Goal: Task Accomplishment & Management: Manage account settings

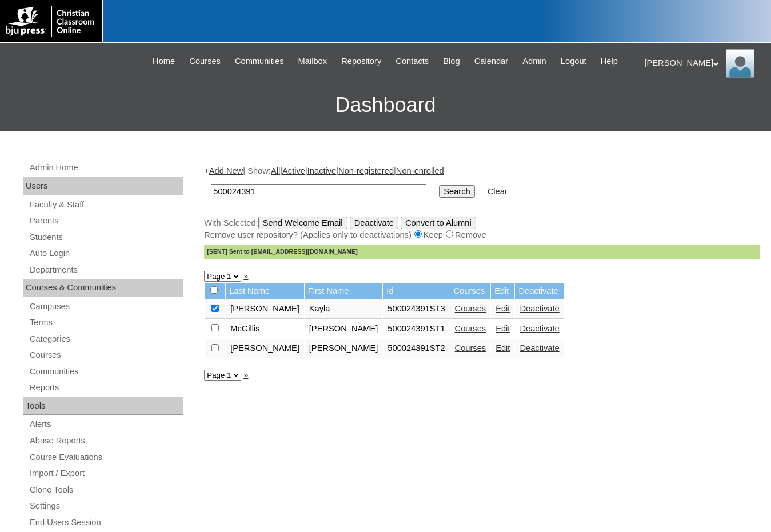
click at [698, 471] on div "+ Add New | Show: All | Active | Inactive | Non-registered | Non-enrolled 50002…" at bounding box center [479, 537] width 562 height 766
drag, startPoint x: 689, startPoint y: 447, endPoint x: 580, endPoint y: 411, distance: 115.0
click at [689, 447] on div "+ Add New | Show: All | Active | Inactive | Non-registered | Non-enrolled 50002…" at bounding box center [479, 537] width 562 height 766
drag, startPoint x: 282, startPoint y: 198, endPoint x: 178, endPoint y: 184, distance: 105.0
click at [164, 182] on div "Admin Home Users Faculty & Staff Parents Students Auto Login Departments Course…" at bounding box center [385, 525] width 771 height 789
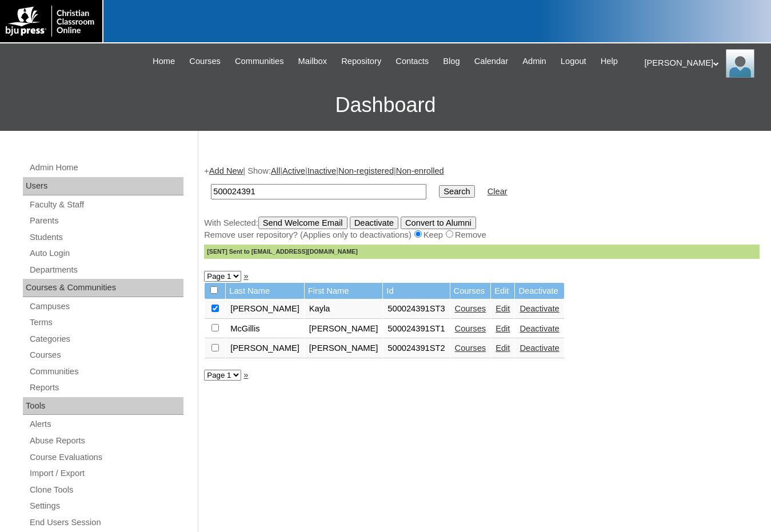
paste input "709529"
type input "709529"
click at [439, 193] on input "Search" at bounding box center [456, 191] width 35 height 13
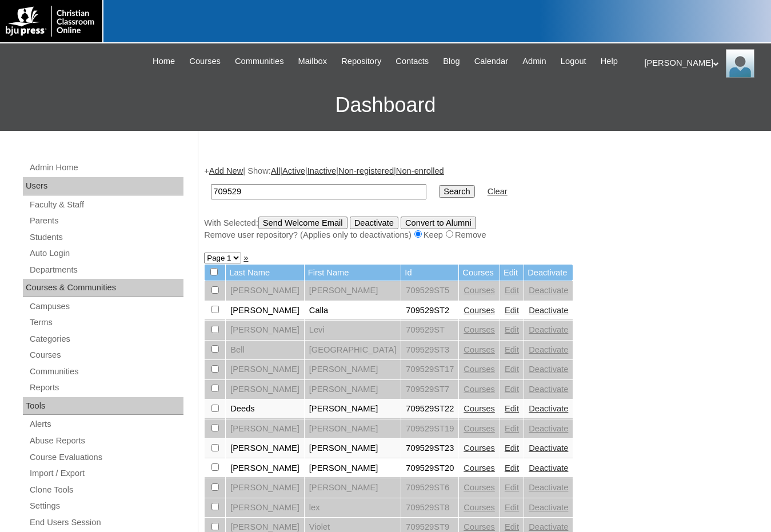
click at [464, 447] on link "Courses" at bounding box center [479, 448] width 31 height 9
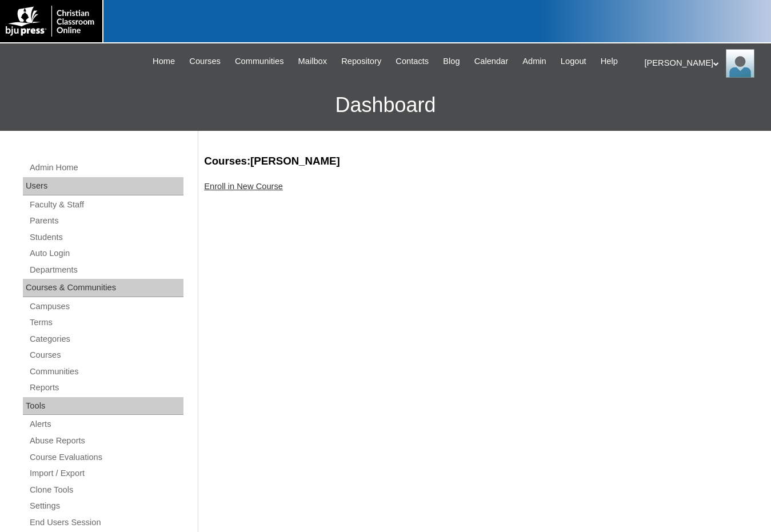
click at [269, 189] on link "Enroll in New Course" at bounding box center [243, 186] width 79 height 9
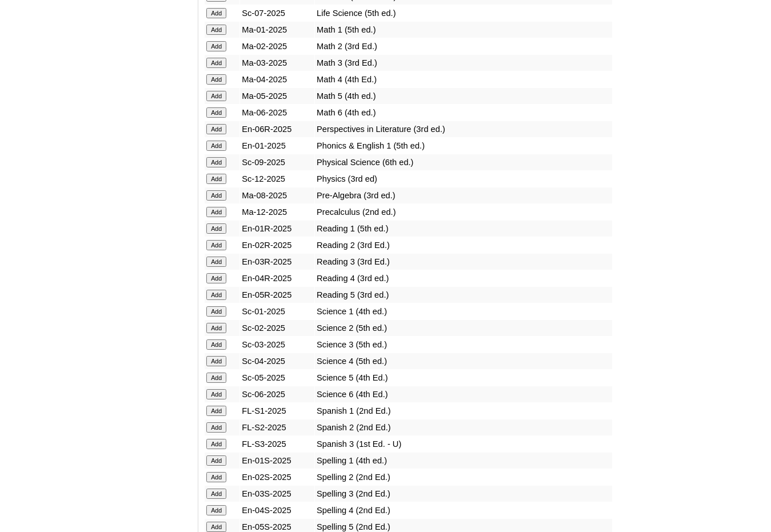
scroll to position [1201, 0]
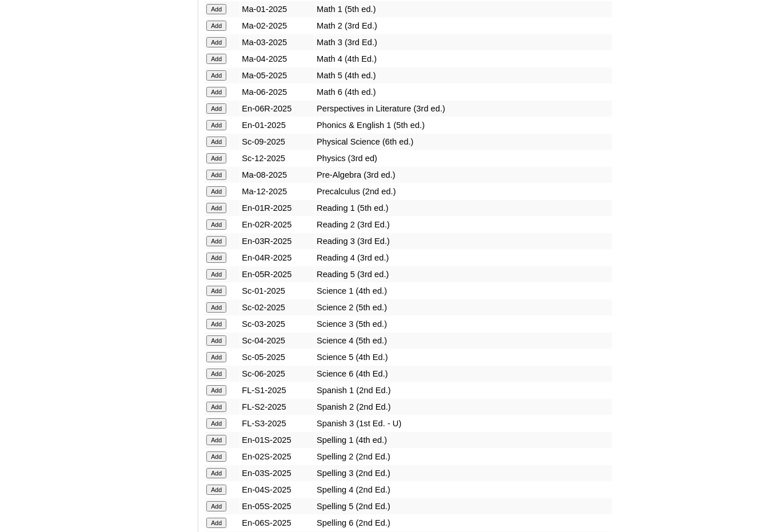
click at [224, 425] on input "Add" at bounding box center [216, 424] width 20 height 10
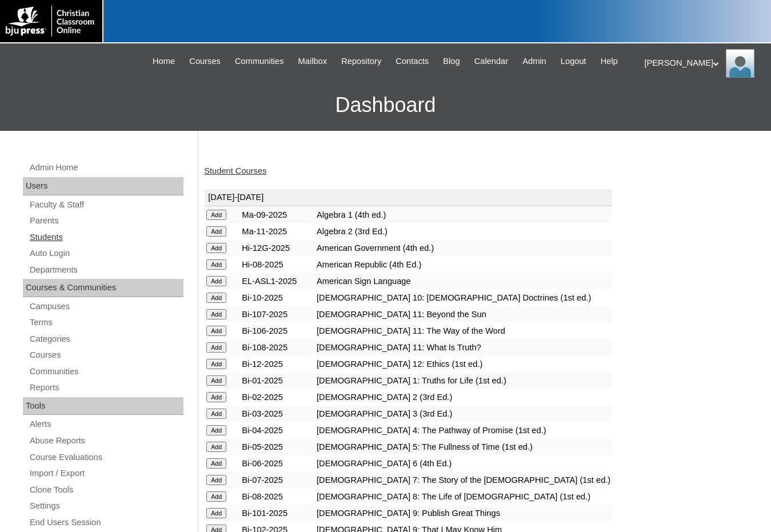
click at [66, 238] on link "Students" at bounding box center [106, 237] width 155 height 14
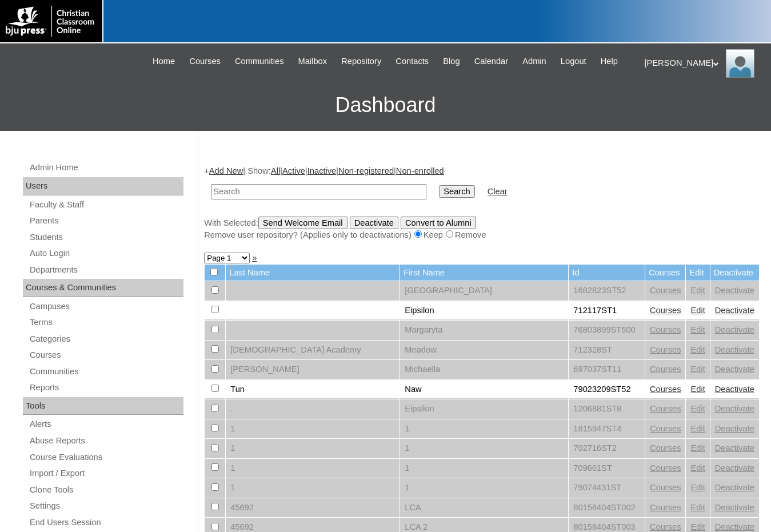
click at [224, 170] on link "Add New" at bounding box center [226, 170] width 34 height 9
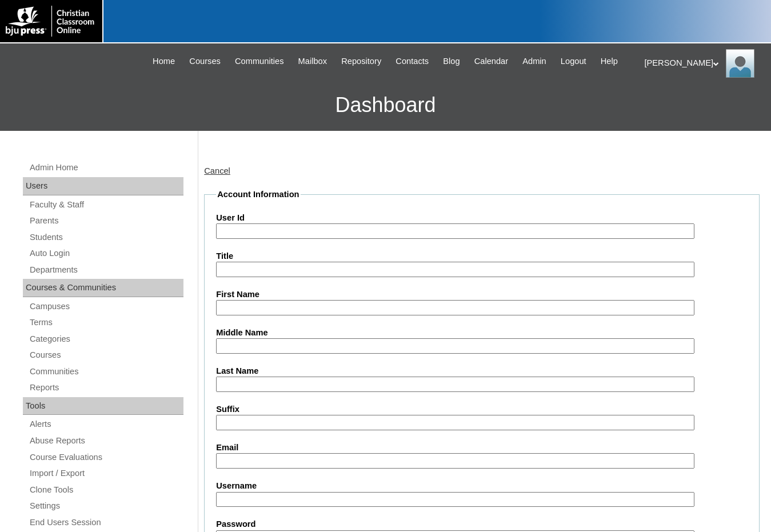
click at [256, 228] on input "User Id" at bounding box center [455, 231] width 479 height 15
paste input "709529"
type input "709529ST24"
type input "David"
type input "Steinbron"
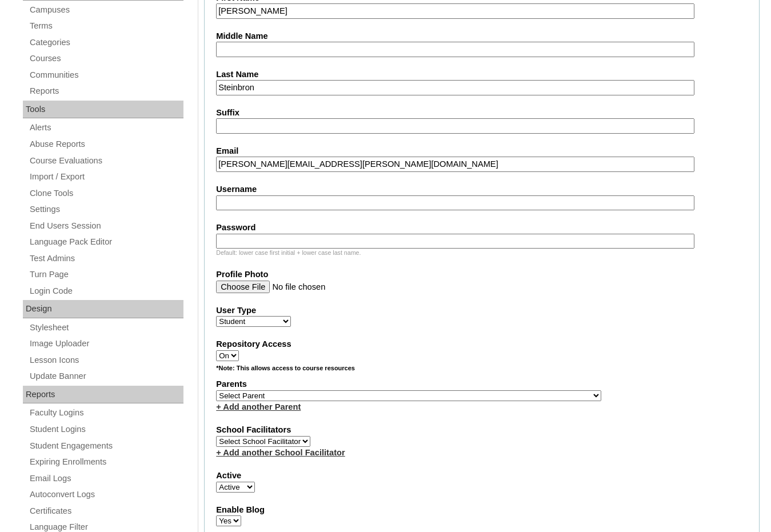
scroll to position [343, 0]
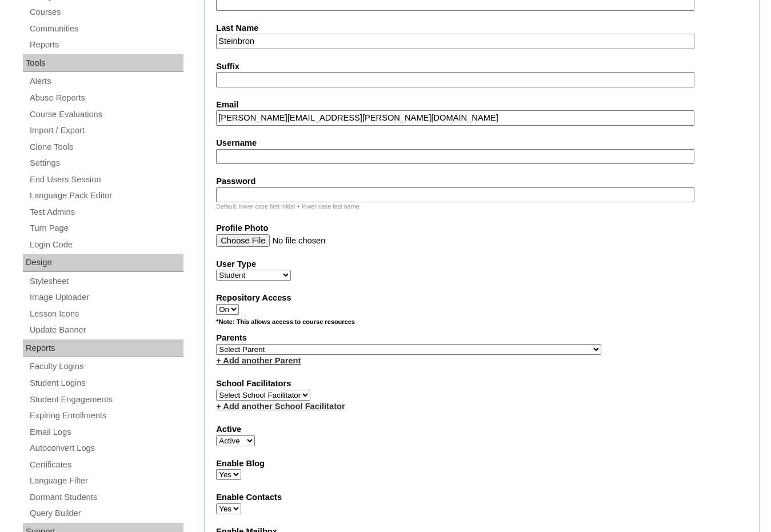
type input "david.steinbron@waterloochristian.com"
click at [463, 352] on select "Select Parent , Fautanu, Ma 1, 1 23-24 accountMorgan, Jason 6th Street Mennonit…" at bounding box center [408, 349] width 385 height 11
select select "31968"
click at [481, 351] on div "Parents Select Parent , Fautanu, Ma 1, 1 23-24 accountMorgan, Jason 6th Street …" at bounding box center [482, 349] width 532 height 34
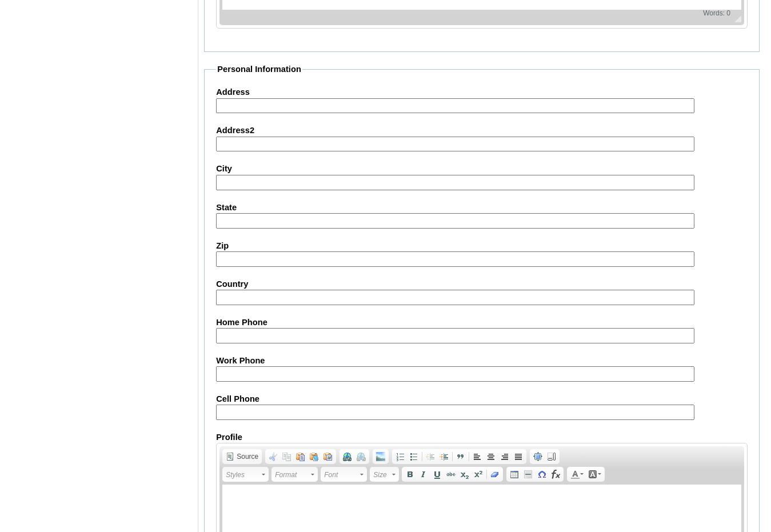
scroll to position [1208, 0]
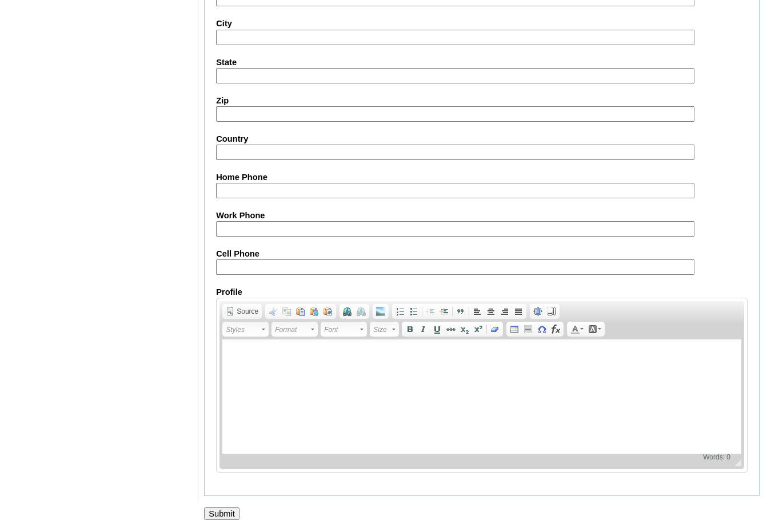
click at [233, 512] on input "Submit" at bounding box center [221, 514] width 35 height 13
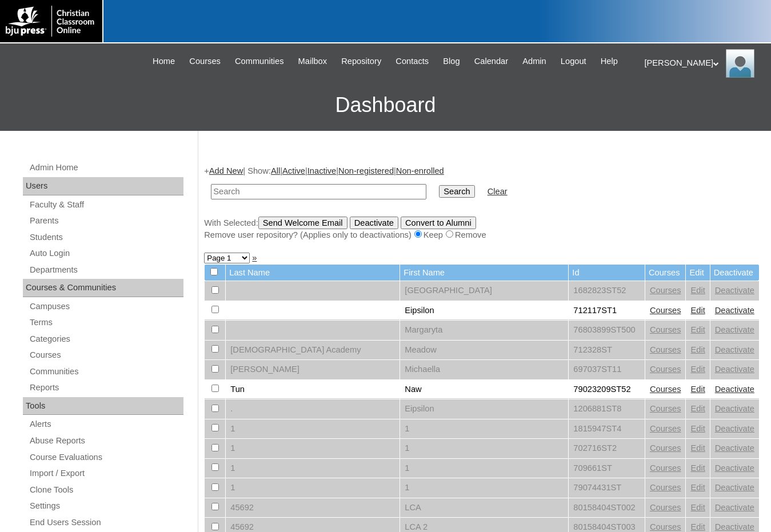
click at [638, 238] on div "Remove user repository? (Applies only to deactivations) Keep Remove" at bounding box center [482, 235] width 556 height 12
click at [260, 194] on input "text" at bounding box center [319, 191] width 216 height 15
paste input "709529"
type input "709529"
click at [439, 185] on input "Search" at bounding box center [456, 191] width 35 height 13
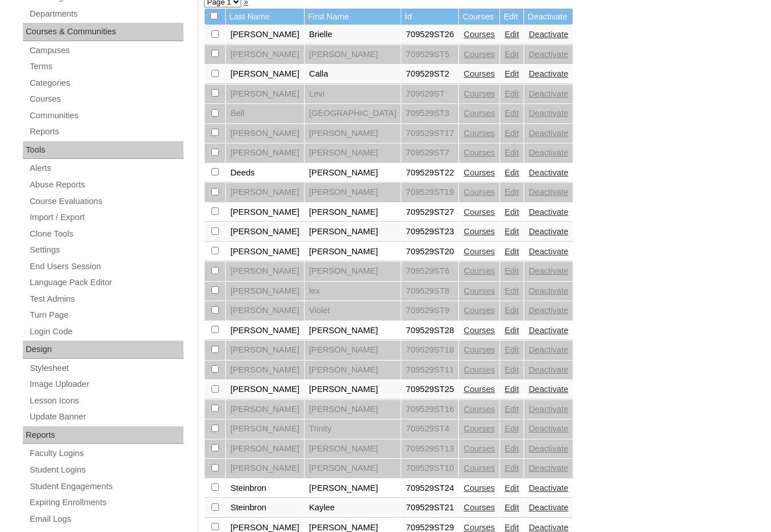
scroll to position [343, 0]
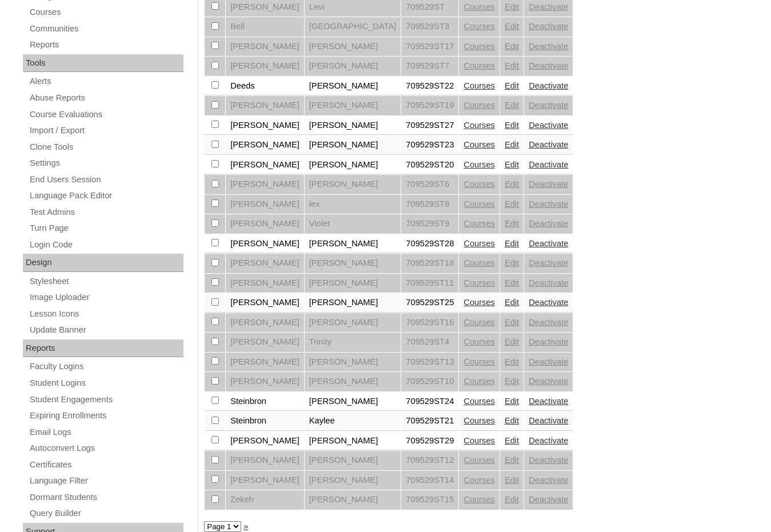
click at [464, 438] on link "Courses" at bounding box center [479, 440] width 31 height 9
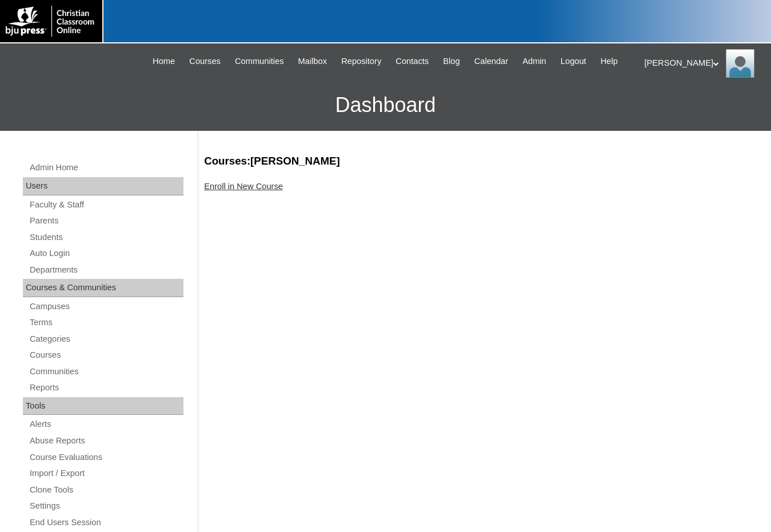
click at [280, 188] on link "Enroll in New Course" at bounding box center [243, 186] width 79 height 9
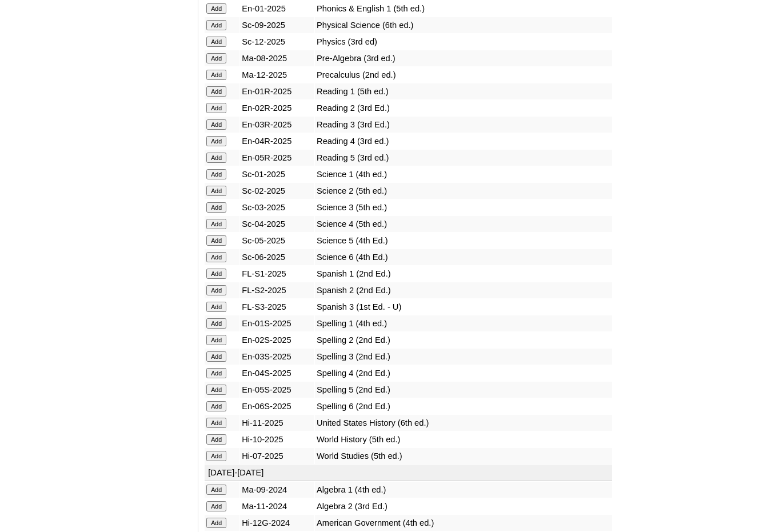
scroll to position [1430, 0]
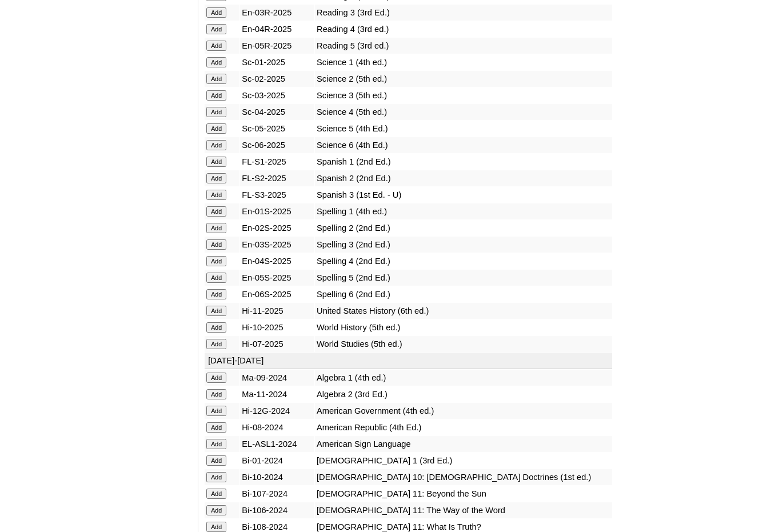
click at [216, 199] on input "Add" at bounding box center [216, 195] width 20 height 10
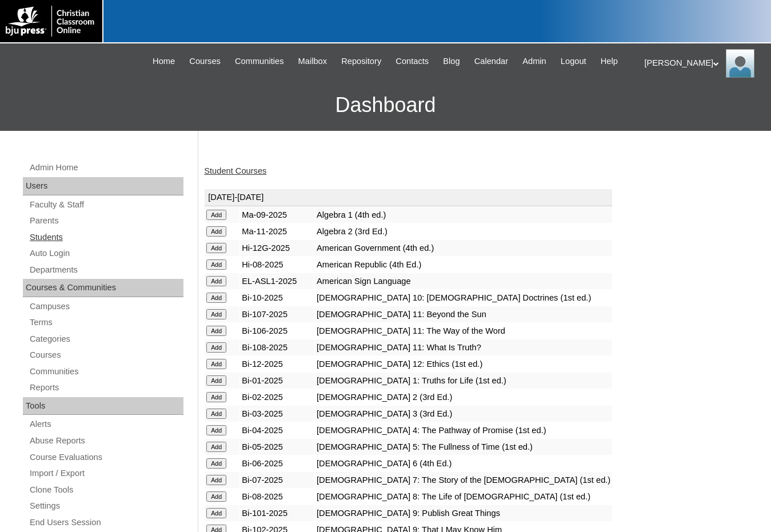
click at [84, 243] on link "Students" at bounding box center [106, 237] width 155 height 14
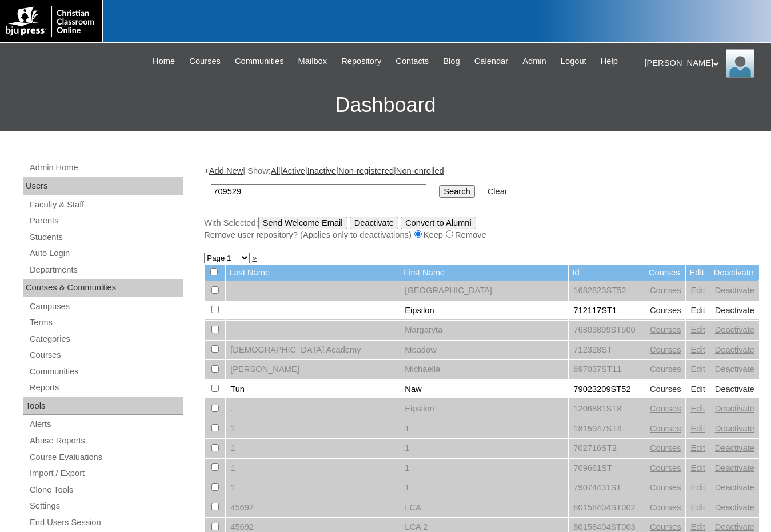
type input "709529"
click at [439, 189] on input "Search" at bounding box center [456, 191] width 35 height 13
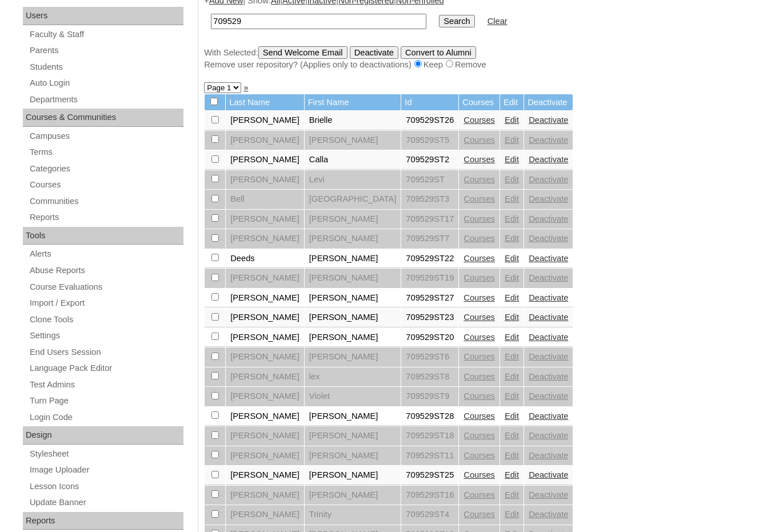
scroll to position [343, 0]
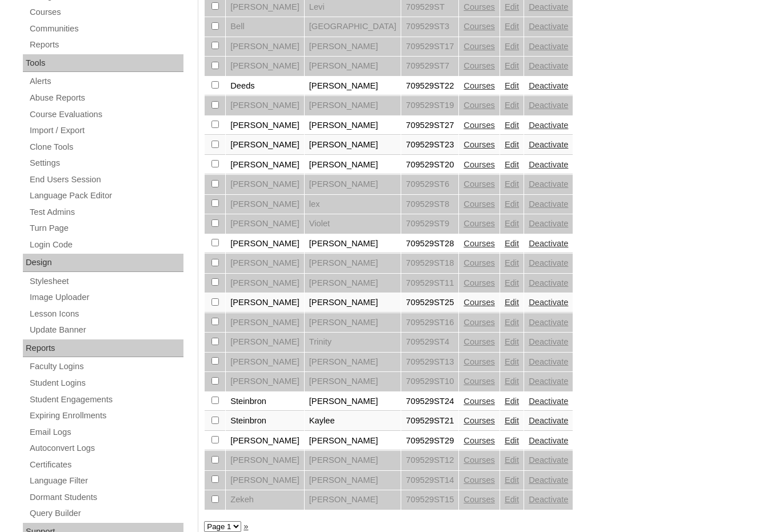
click at [216, 440] on input "checkbox" at bounding box center [215, 439] width 7 height 7
checkbox input "true"
click at [213, 404] on input "checkbox" at bounding box center [215, 400] width 7 height 7
checkbox input "true"
click at [213, 300] on input "checkbox" at bounding box center [215, 301] width 7 height 7
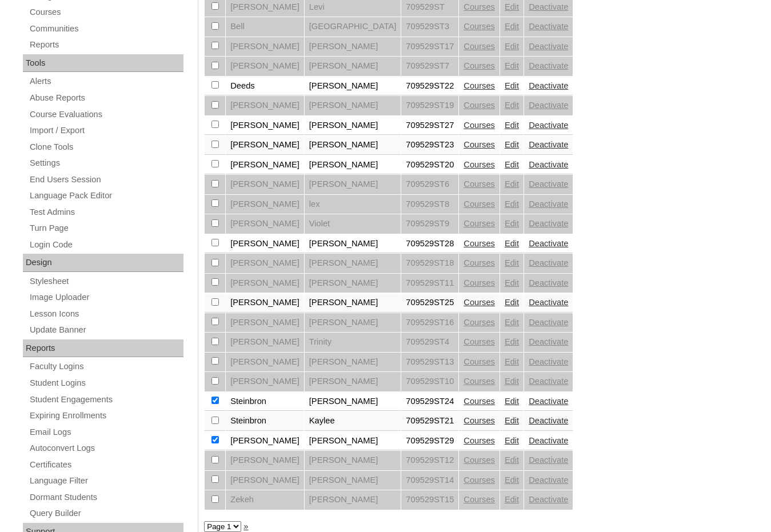
checkbox input "true"
click at [218, 244] on input "checkbox" at bounding box center [215, 242] width 7 height 7
checkbox input "true"
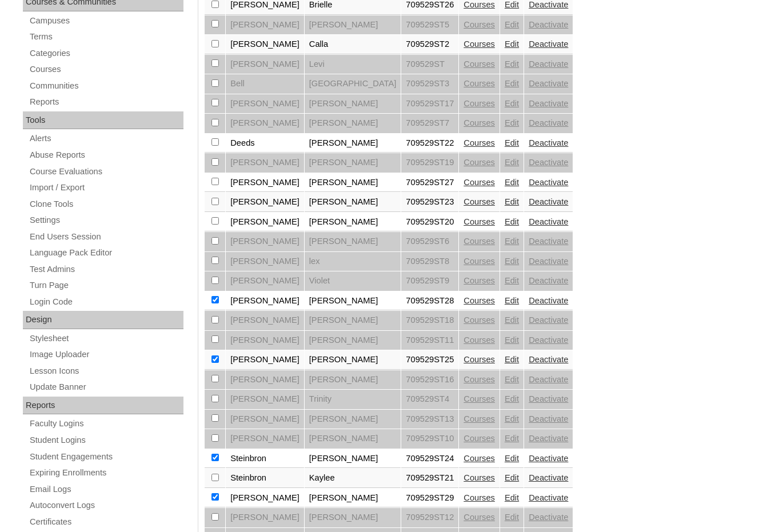
scroll to position [229, 0]
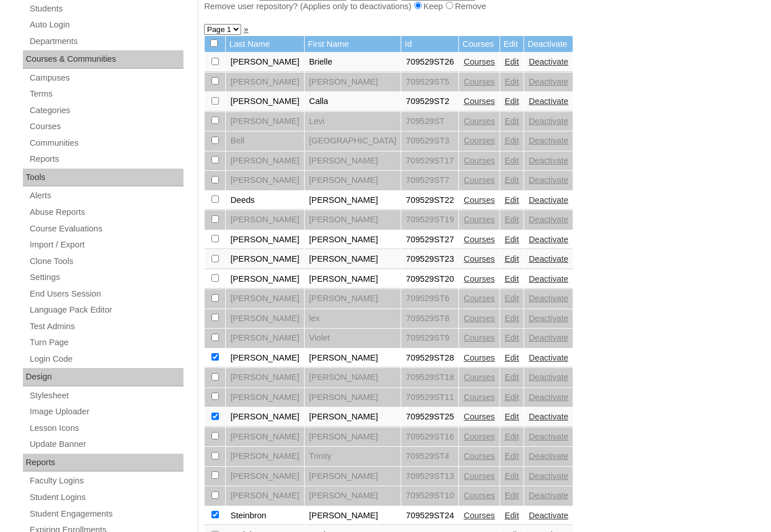
click at [218, 260] on input "checkbox" at bounding box center [215, 258] width 7 height 7
checkbox input "true"
click at [215, 237] on input "checkbox" at bounding box center [215, 238] width 7 height 7
checkbox input "true"
drag, startPoint x: 214, startPoint y: 102, endPoint x: 217, endPoint y: 85, distance: 18.0
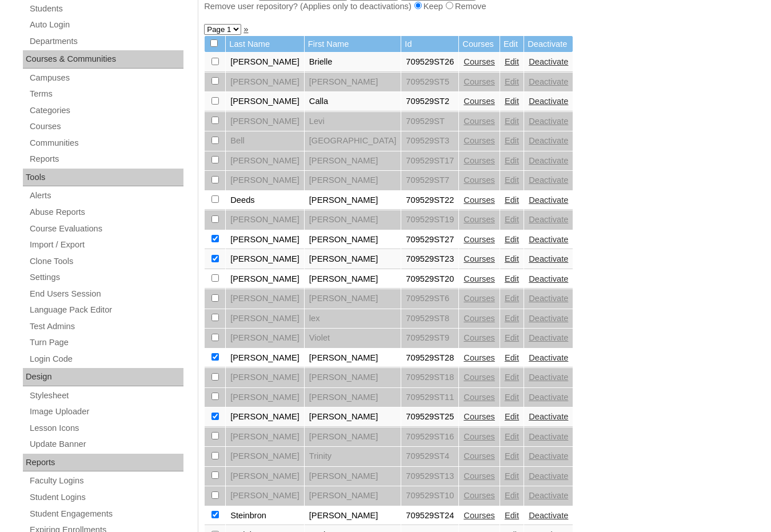
click at [214, 102] on input "checkbox" at bounding box center [215, 100] width 7 height 7
checkbox input "true"
click at [213, 63] on input "checkbox" at bounding box center [215, 61] width 7 height 7
checkbox input "true"
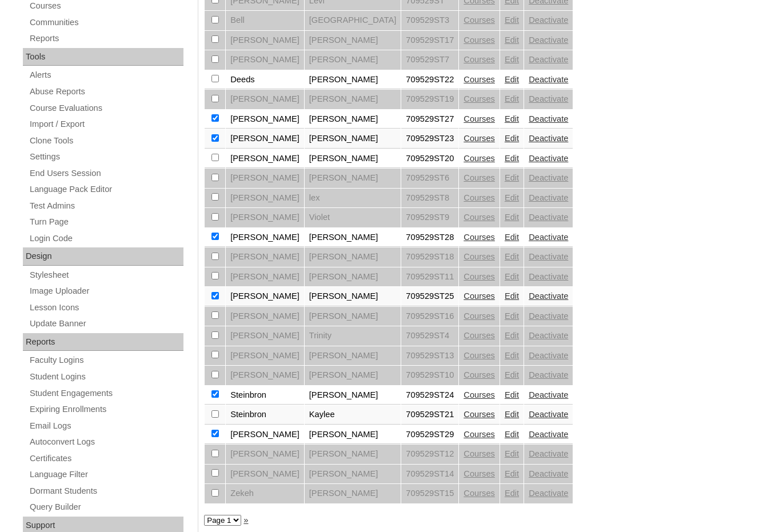
scroll to position [399, 0]
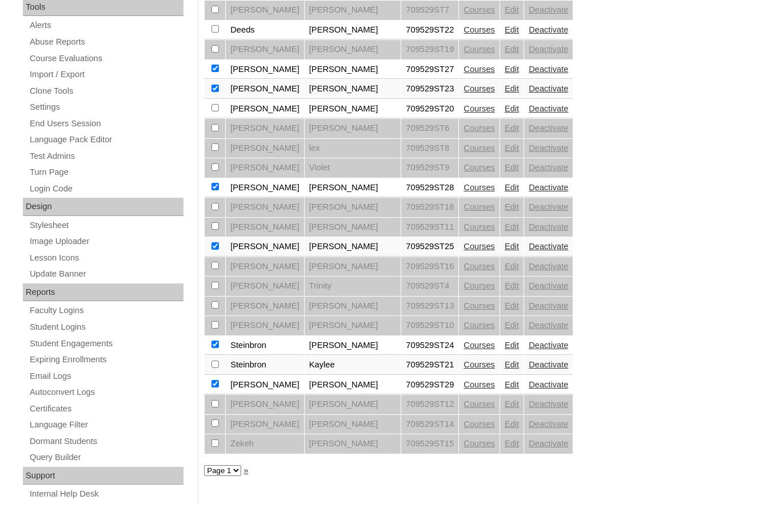
click at [464, 382] on link "Courses" at bounding box center [479, 384] width 31 height 9
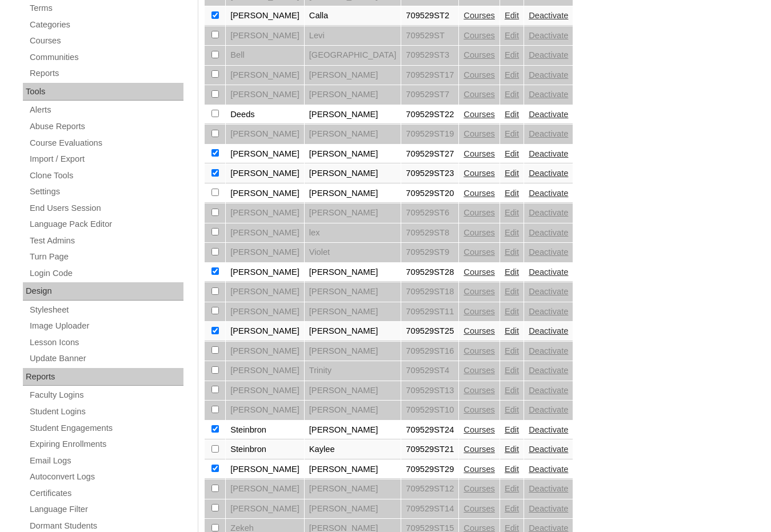
scroll to position [399, 0]
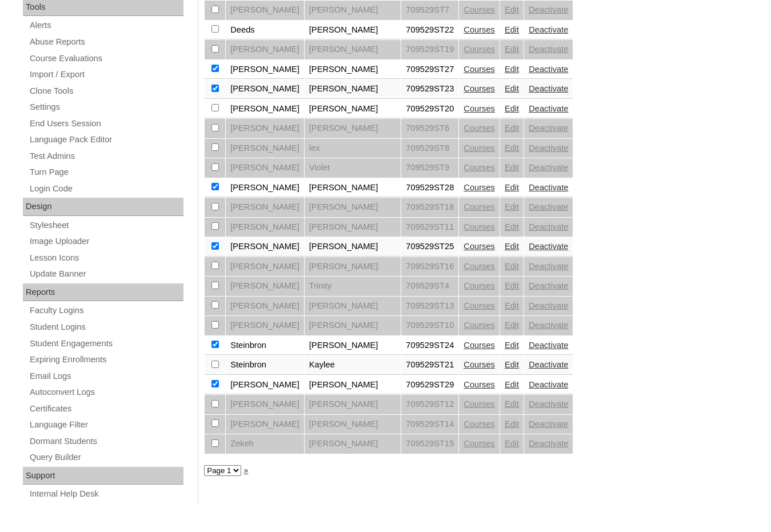
click at [464, 349] on link "Courses" at bounding box center [479, 345] width 31 height 9
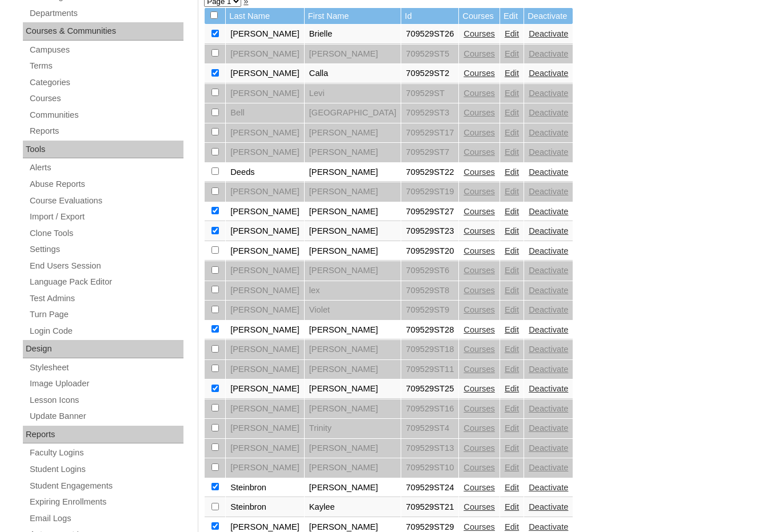
scroll to position [286, 0]
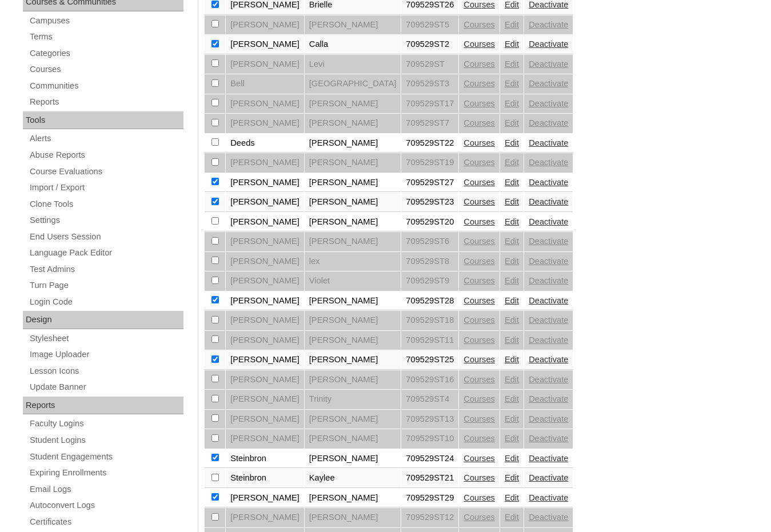
click at [464, 364] on link "Courses" at bounding box center [479, 359] width 31 height 9
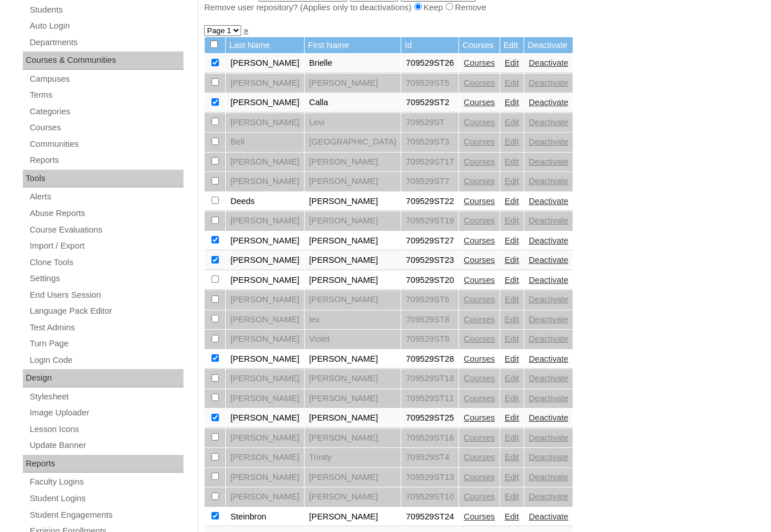
scroll to position [229, 0]
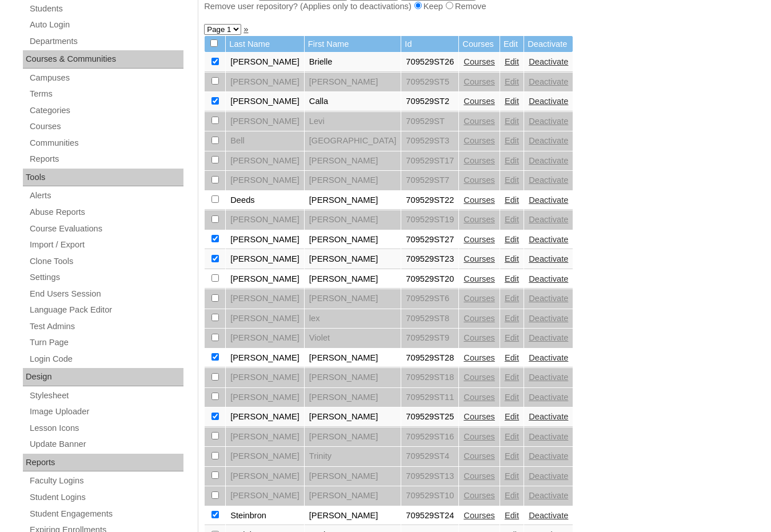
click at [464, 359] on link "Courses" at bounding box center [479, 357] width 31 height 9
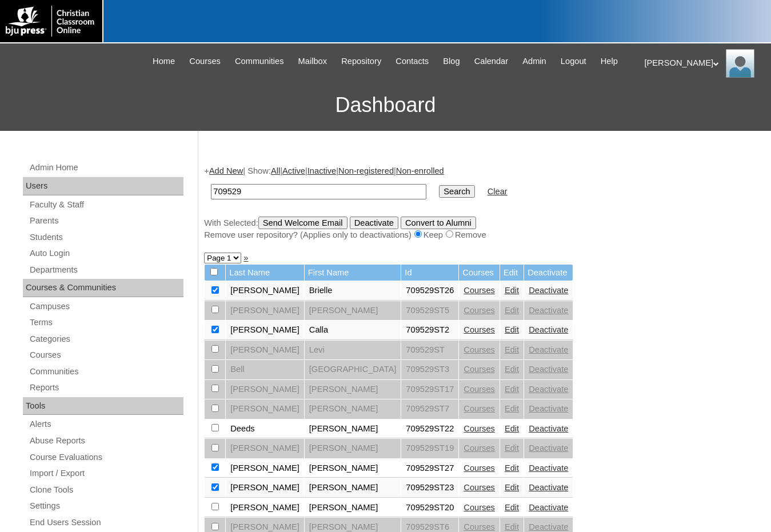
click at [464, 487] on link "Courses" at bounding box center [479, 487] width 31 height 9
click at [464, 469] on link "Courses" at bounding box center [479, 468] width 31 height 9
click at [464, 333] on link "Courses" at bounding box center [479, 329] width 31 height 9
click at [464, 335] on link "Courses" at bounding box center [479, 329] width 31 height 9
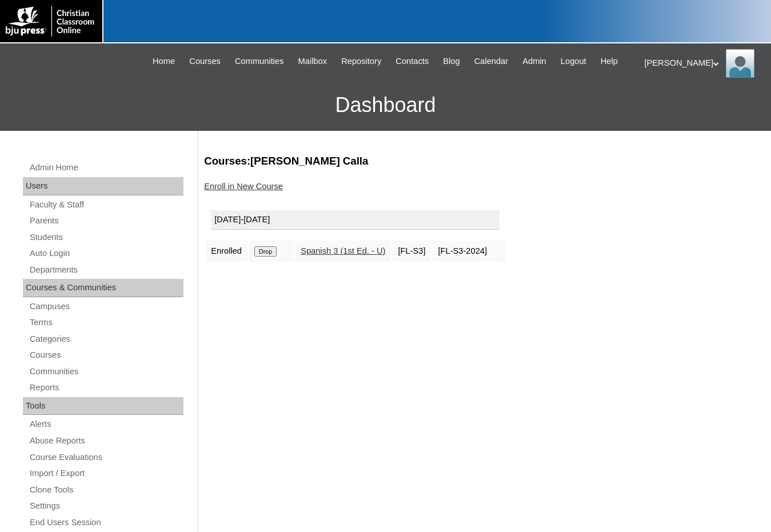
click at [253, 184] on link "Enroll in New Course" at bounding box center [243, 186] width 79 height 9
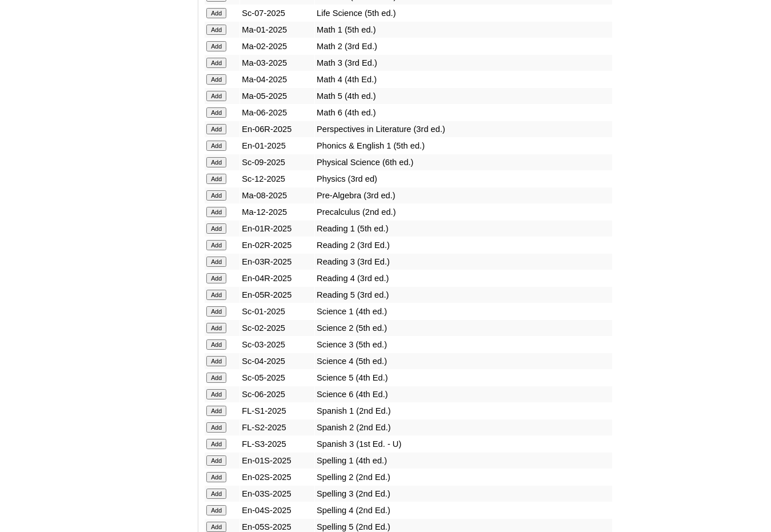
scroll to position [1201, 0]
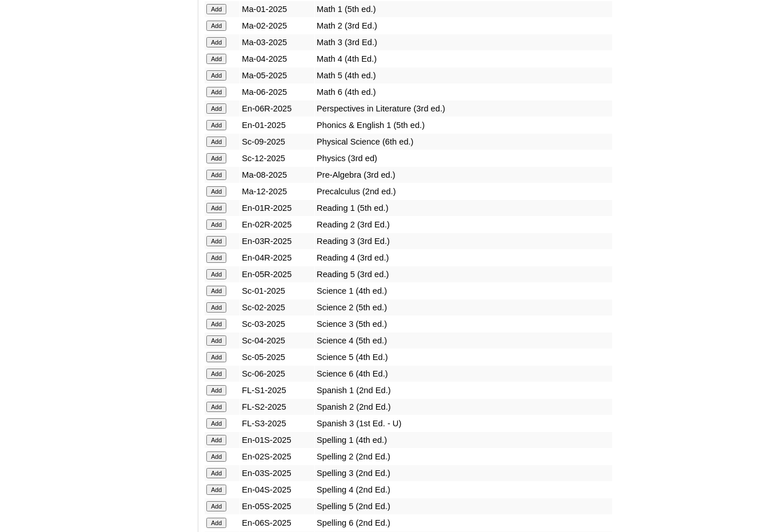
click at [208, 424] on input "Add" at bounding box center [216, 424] width 20 height 10
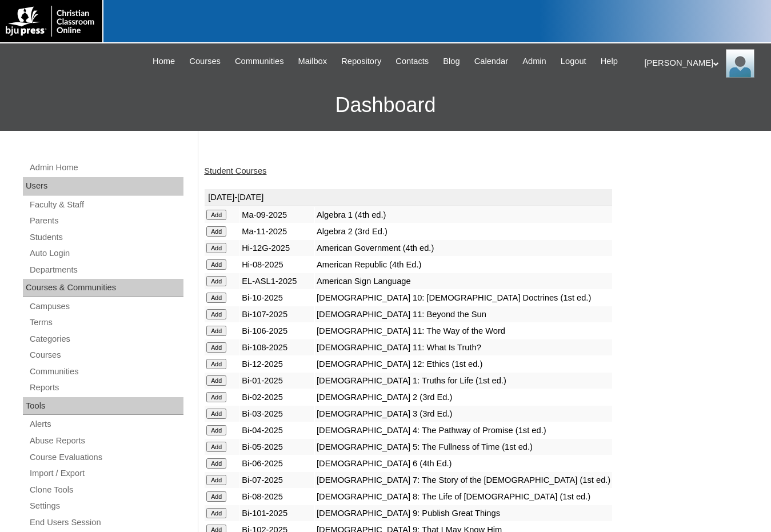
click at [221, 174] on link "Student Courses" at bounding box center [235, 170] width 62 height 9
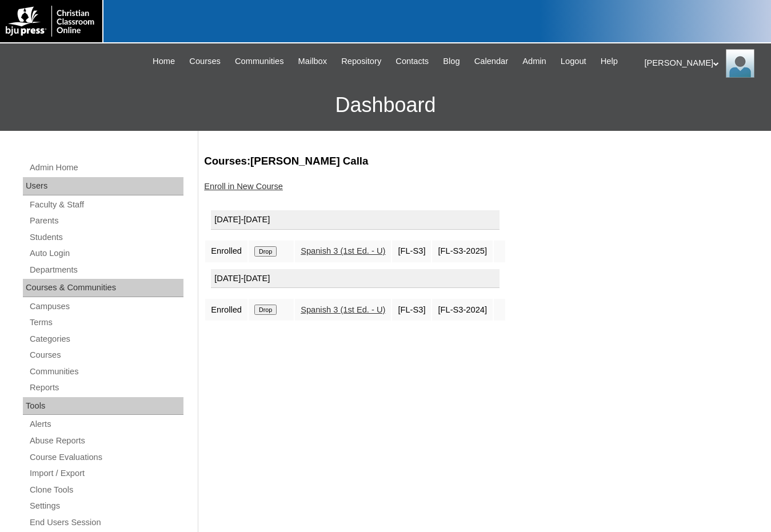
click at [264, 315] on input "Drop" at bounding box center [265, 310] width 22 height 10
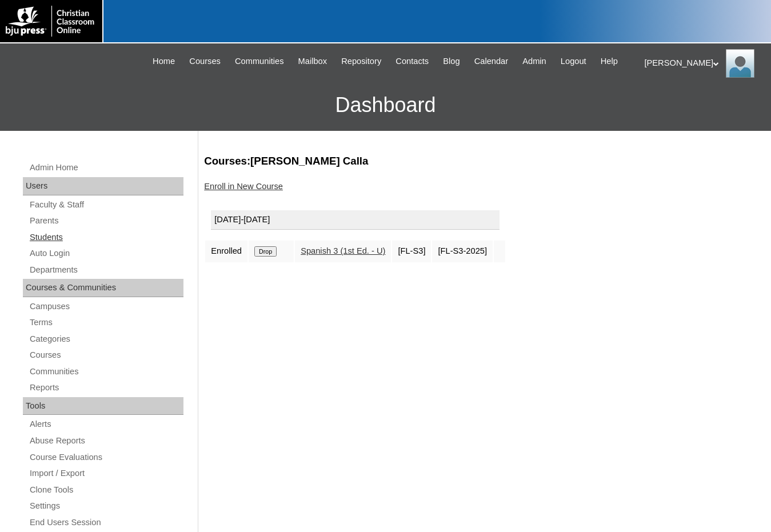
click at [50, 233] on link "Students" at bounding box center [106, 237] width 155 height 14
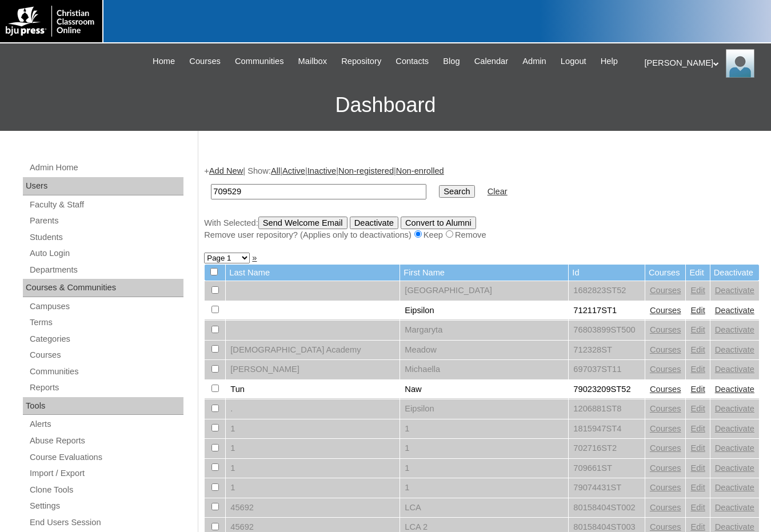
type input "709529"
click at [439, 185] on input "Search" at bounding box center [456, 191] width 35 height 13
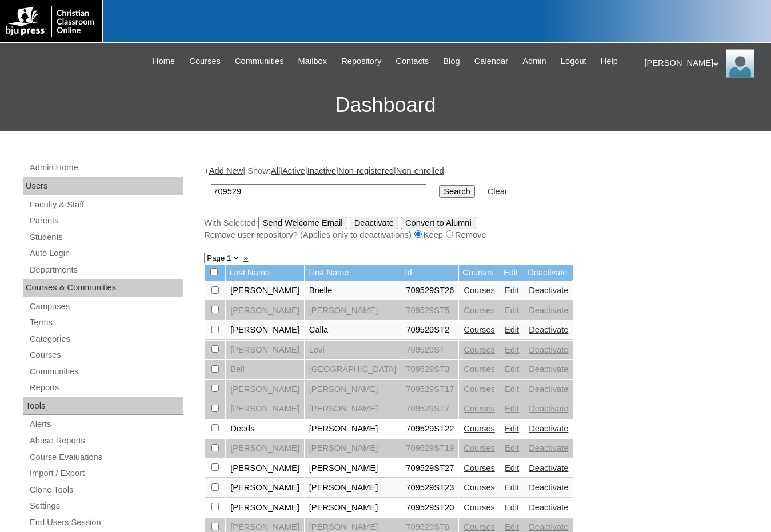
click at [464, 291] on link "Courses" at bounding box center [479, 290] width 31 height 9
click at [464, 426] on link "Courses" at bounding box center [479, 428] width 31 height 9
click at [464, 332] on link "Courses" at bounding box center [479, 329] width 31 height 9
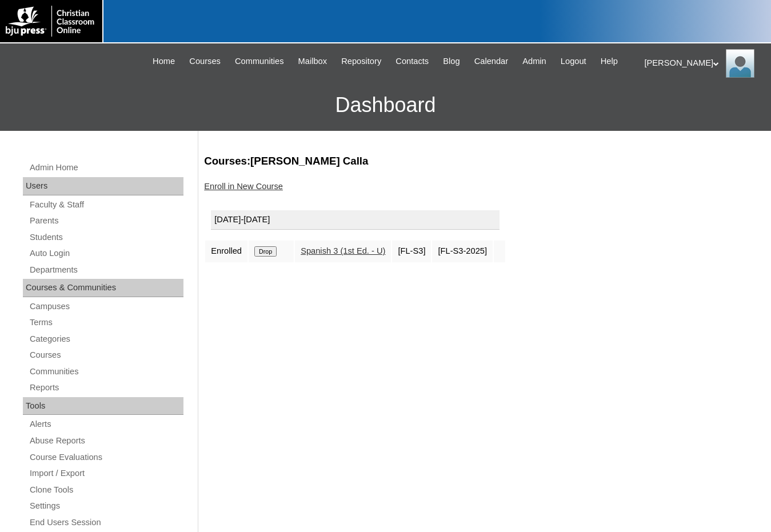
click at [261, 252] on input "Drop" at bounding box center [265, 251] width 22 height 10
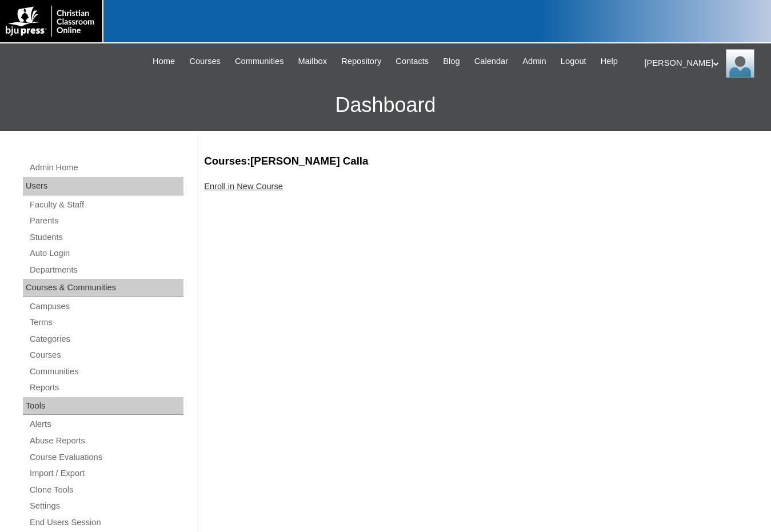
click at [263, 186] on link "Enroll in New Course" at bounding box center [243, 186] width 79 height 9
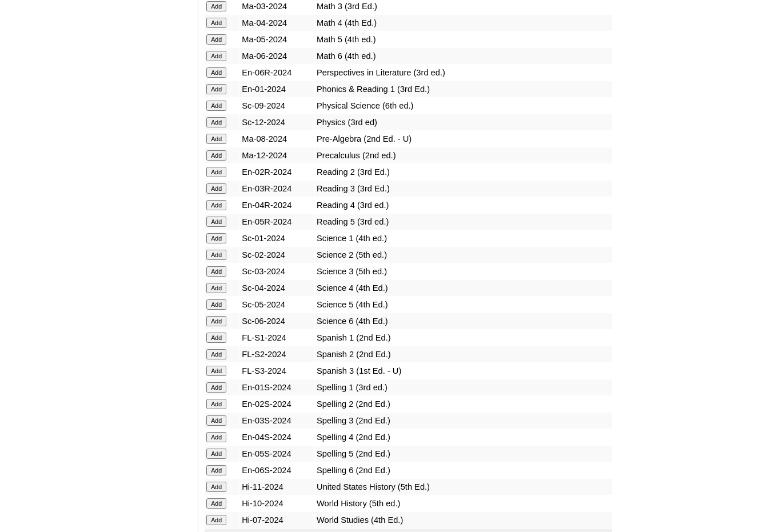
scroll to position [2859, 0]
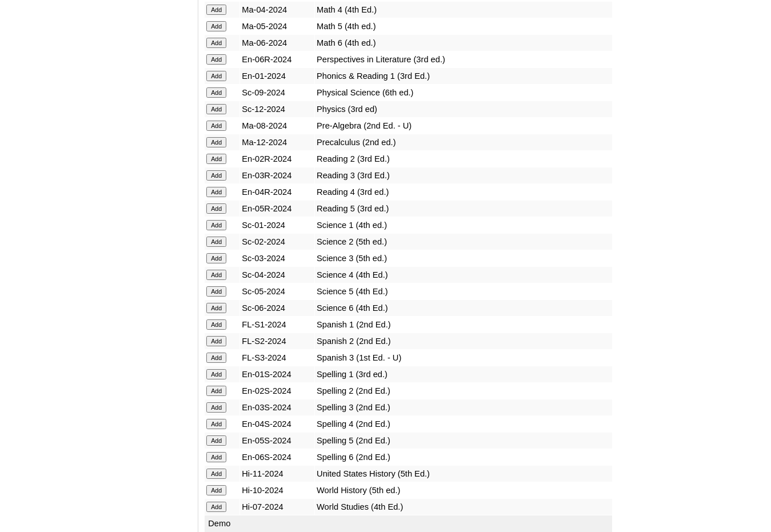
click at [213, 357] on input "Add" at bounding box center [216, 358] width 20 height 10
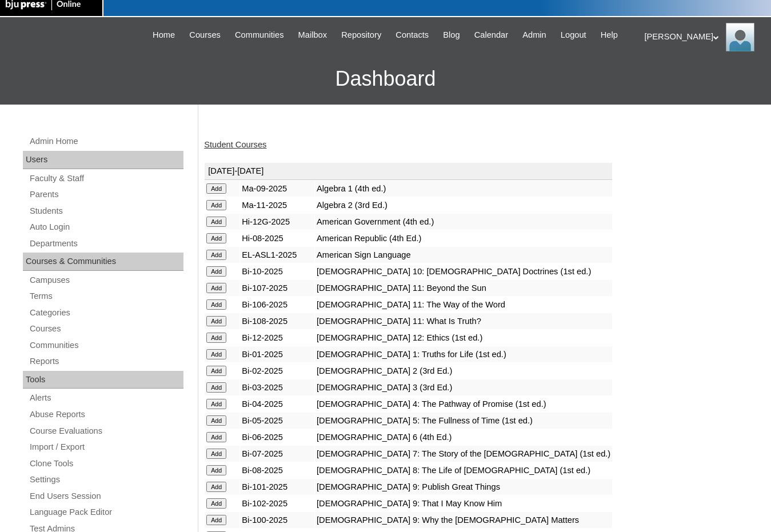
scroll to position [0, 0]
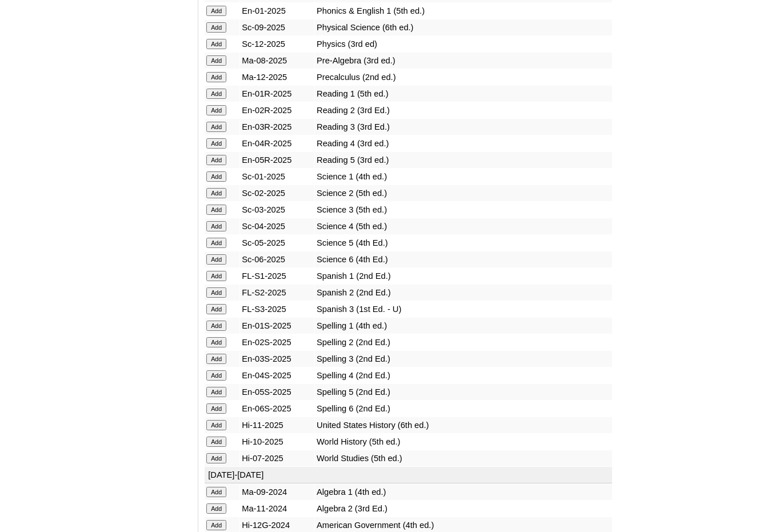
scroll to position [1544, 0]
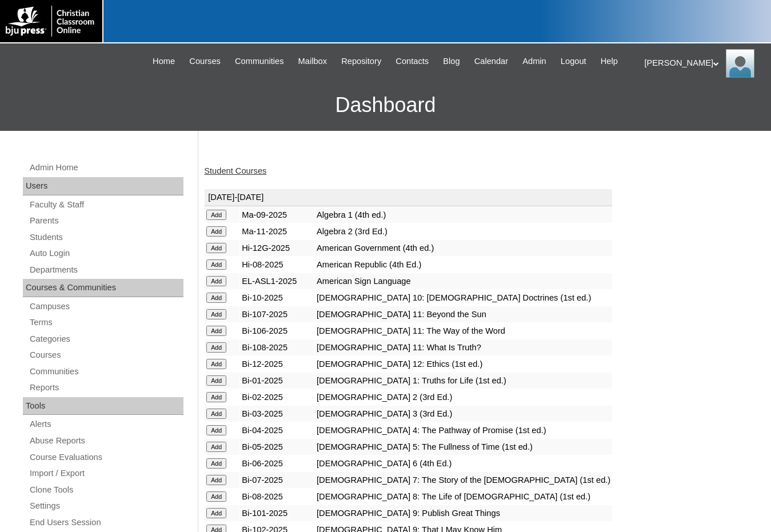
click at [646, 58] on div "Melanie My Profile My Settings Logout" at bounding box center [703, 63] width 116 height 29
click at [668, 108] on span "Logout" at bounding box center [665, 107] width 23 height 9
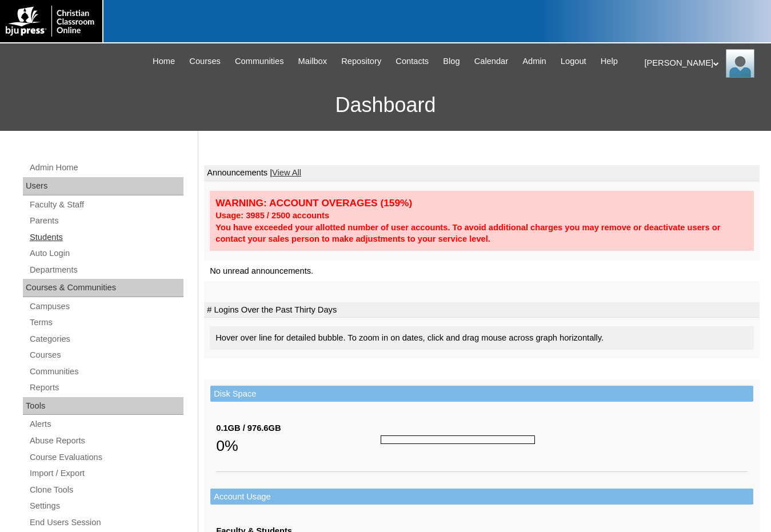
click at [51, 232] on link "Students" at bounding box center [106, 237] width 155 height 14
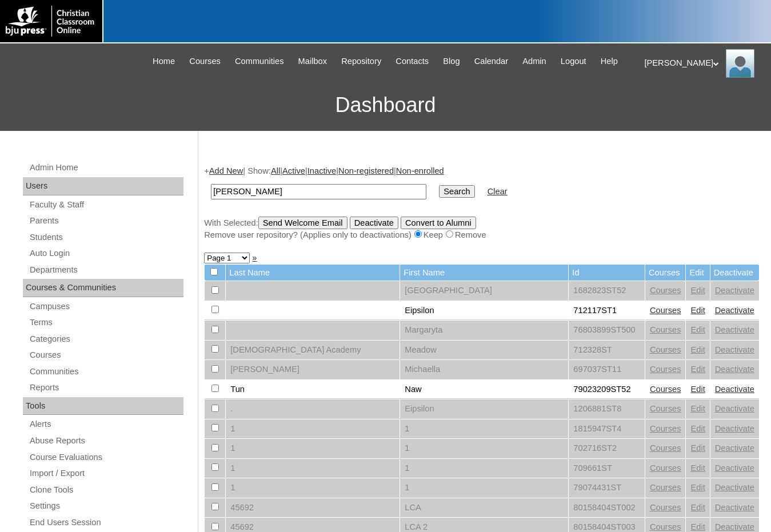
type input "[PERSON_NAME]"
click at [439, 185] on input "Search" at bounding box center [456, 191] width 35 height 13
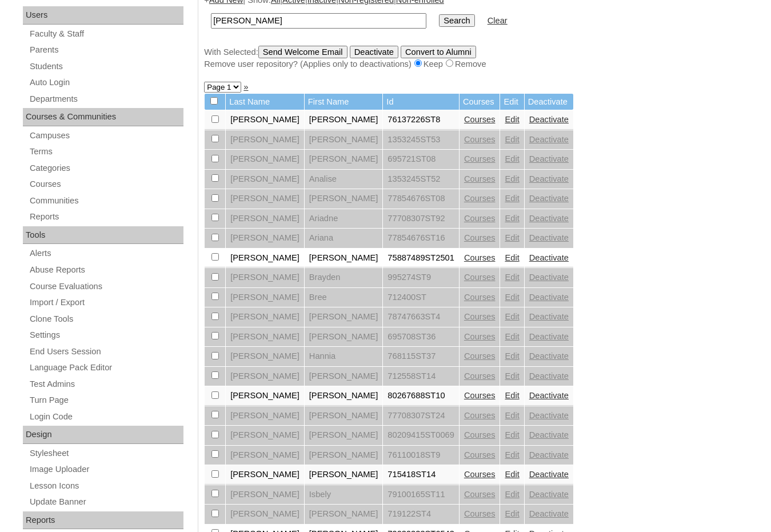
scroll to position [172, 0]
click at [505, 472] on link "Edit" at bounding box center [512, 473] width 14 height 9
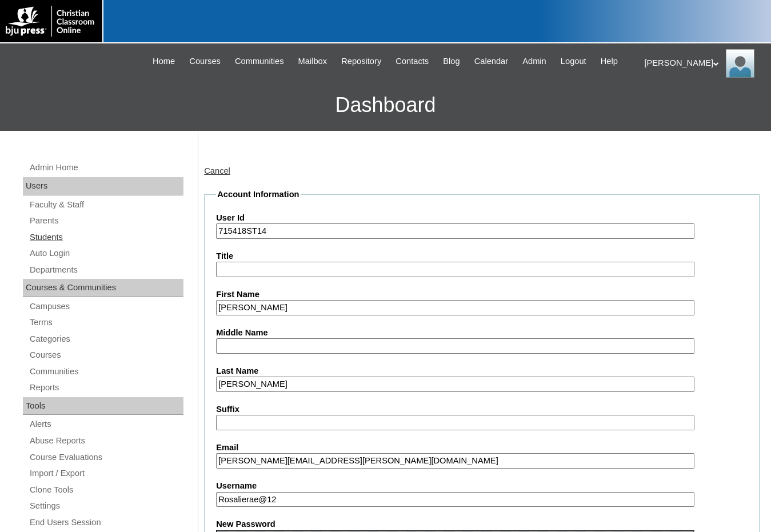
click at [41, 237] on link "Students" at bounding box center [106, 237] width 155 height 14
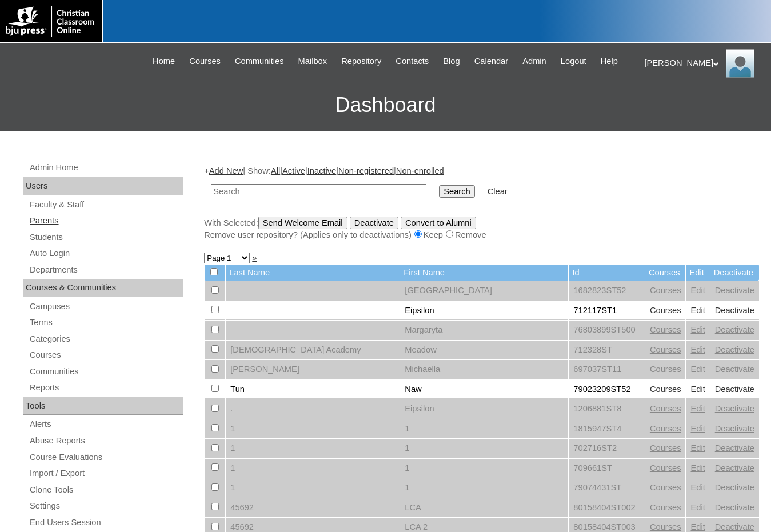
click at [45, 225] on link "Parents" at bounding box center [106, 221] width 155 height 14
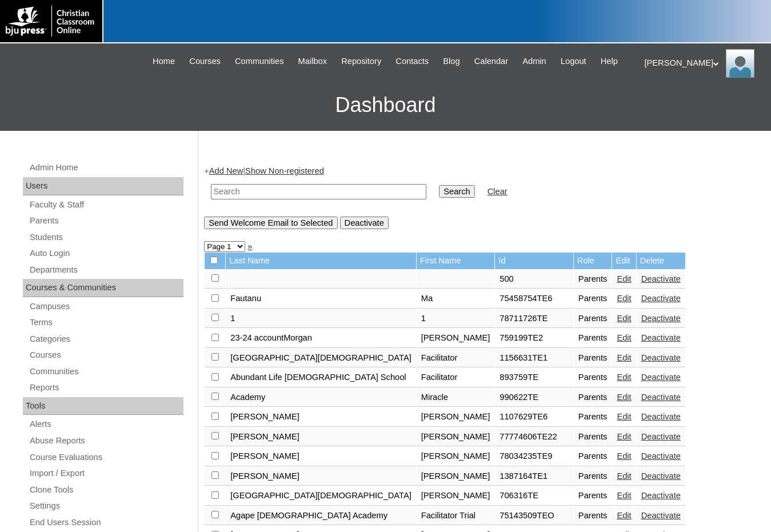
click at [220, 196] on input "text" at bounding box center [319, 191] width 216 height 15
type input "penland"
click at [439, 185] on input "Search" at bounding box center [456, 191] width 35 height 13
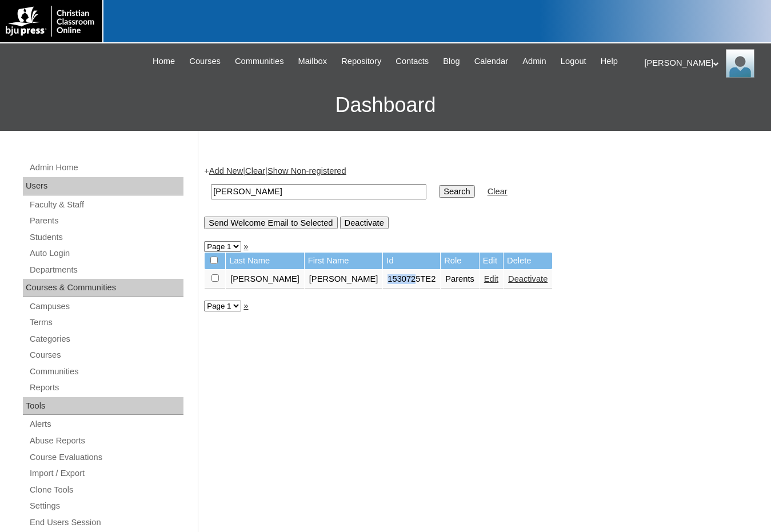
drag, startPoint x: 327, startPoint y: 282, endPoint x: 357, endPoint y: 282, distance: 30.3
click at [383, 282] on td "1530725TE2" at bounding box center [411, 279] width 57 height 19
copy td "153072"
click at [364, 299] on div "+ Add New | Clear | Show Non-registered penland Search Clear Send Welcome Email…" at bounding box center [479, 537] width 562 height 766
drag, startPoint x: 328, startPoint y: 279, endPoint x: 363, endPoint y: 282, distance: 35.0
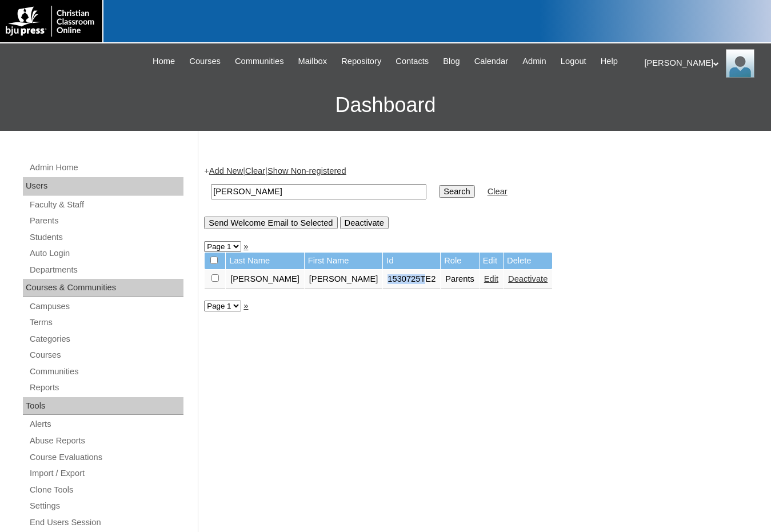
click at [383, 282] on td "1530725TE2" at bounding box center [411, 279] width 57 height 19
click at [383, 284] on td "1530725TE2" at bounding box center [411, 279] width 57 height 19
drag, startPoint x: 327, startPoint y: 280, endPoint x: 360, endPoint y: 283, distance: 32.7
click at [383, 283] on td "1530725TE2" at bounding box center [411, 279] width 57 height 19
copy td "1530725"
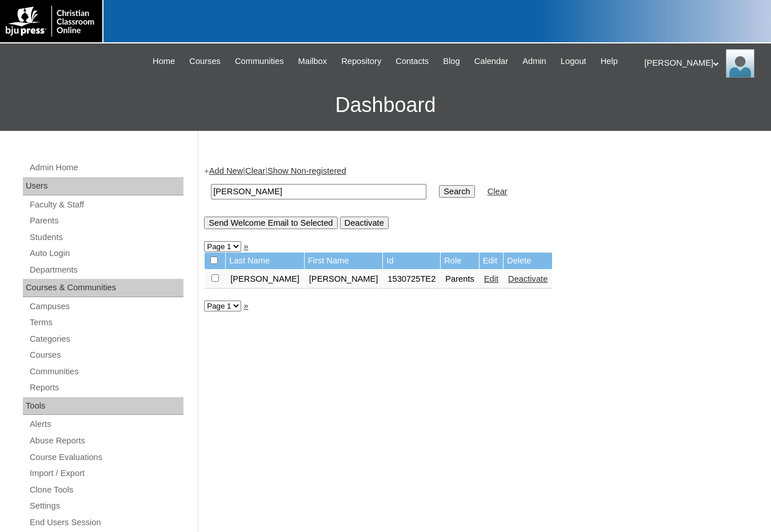
drag, startPoint x: 250, startPoint y: 197, endPoint x: 194, endPoint y: 194, distance: 56.1
click at [194, 194] on div "Admin Home Users Faculty & Staff Parents Students Auto Login Departments Course…" at bounding box center [385, 525] width 771 height 789
paste input "1530725"
type input "1530725"
click at [439, 187] on input "Search" at bounding box center [456, 191] width 35 height 13
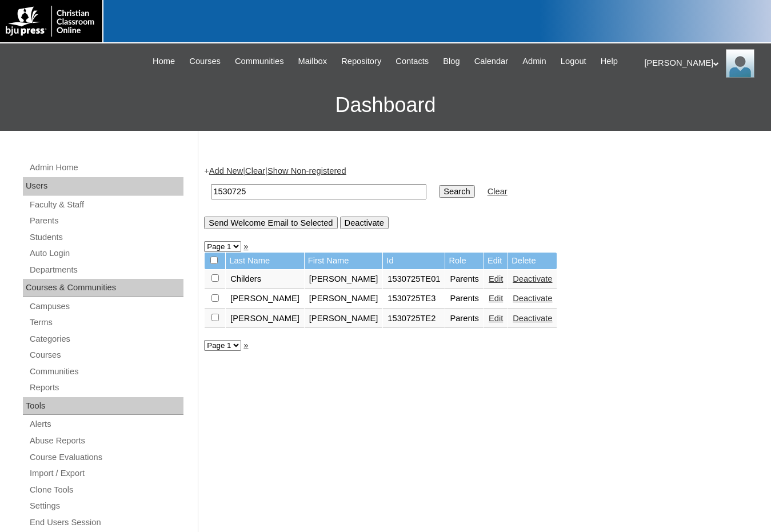
click at [489, 280] on link "Edit" at bounding box center [496, 278] width 14 height 9
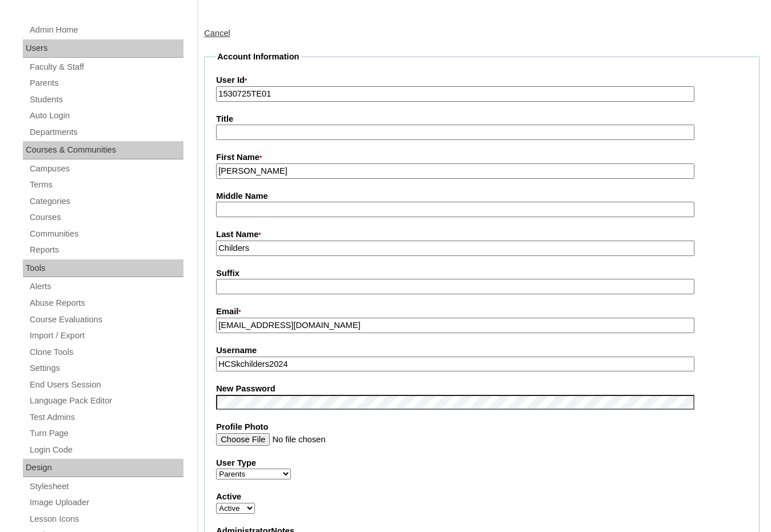
scroll to position [172, 0]
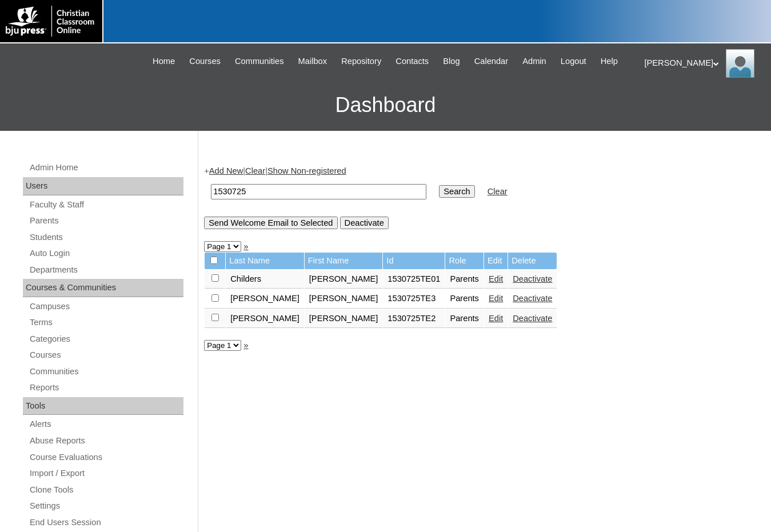
click at [489, 301] on link "Edit" at bounding box center [496, 298] width 14 height 9
click at [76, 234] on link "Students" at bounding box center [106, 237] width 155 height 14
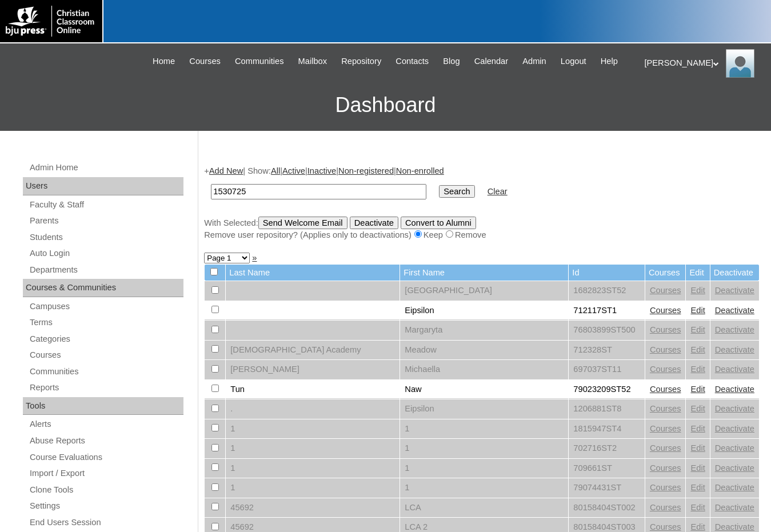
type input "1530725"
click at [439, 185] on input "Search" at bounding box center [456, 191] width 35 height 13
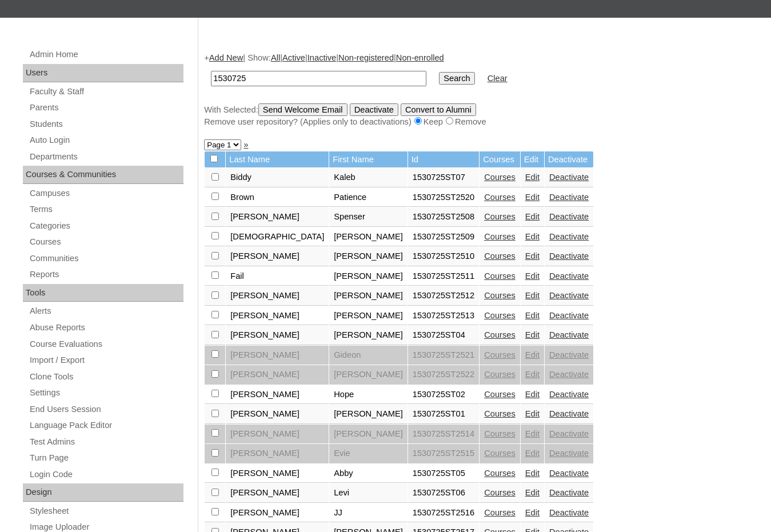
scroll to position [114, 0]
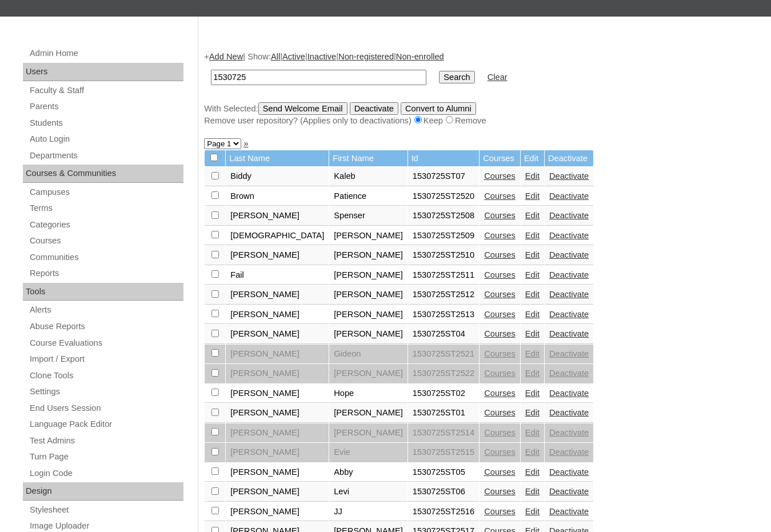
click at [526, 414] on link "Edit" at bounding box center [533, 412] width 14 height 9
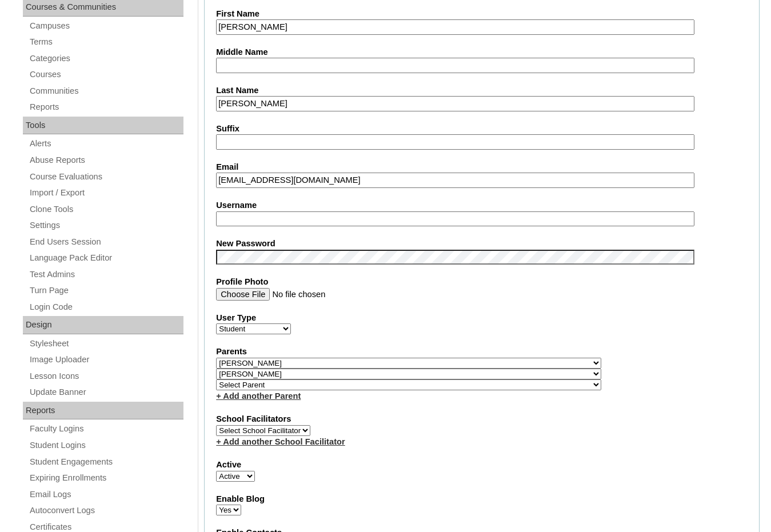
scroll to position [286, 0]
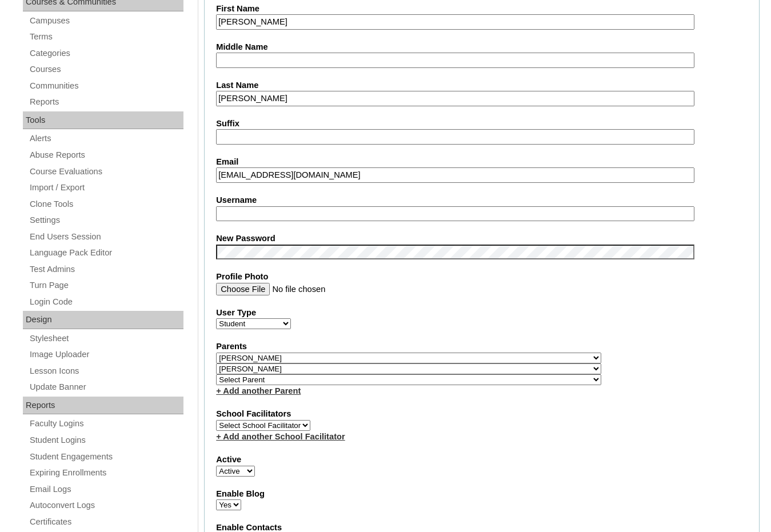
click at [472, 359] on select "Select Parent , Fautanu, Ma 1, 1 23-24 accountMorgan, Jason 6th Street Mennonit…" at bounding box center [408, 358] width 385 height 11
select select
click at [216, 353] on select "Select Parent , Fautanu, Ma 1, 1 23-24 accountMorgan, Jason 6th Street Mennonit…" at bounding box center [408, 358] width 385 height 11
click at [471, 372] on select "Select Parent , Fautanu, Ma 1, 1 23-24 accountMorgan, Jason 6th Street Mennonit…" at bounding box center [408, 369] width 385 height 11
select select
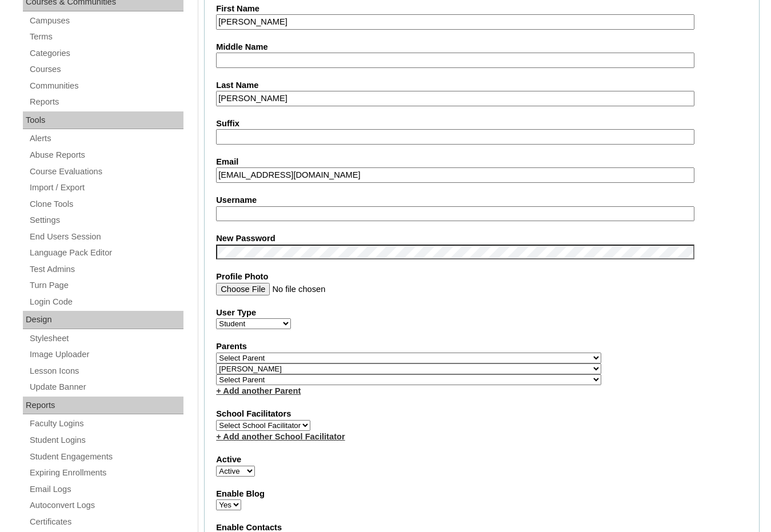
click at [216, 364] on select "Select Parent , Fautanu, Ma 1, 1 23-24 accountMorgan, Jason 6th Street Mennonit…" at bounding box center [408, 369] width 385 height 11
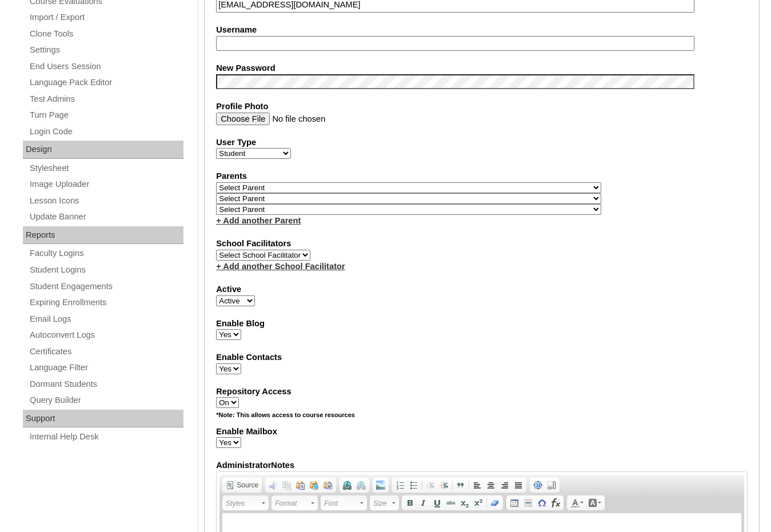
scroll to position [457, 0]
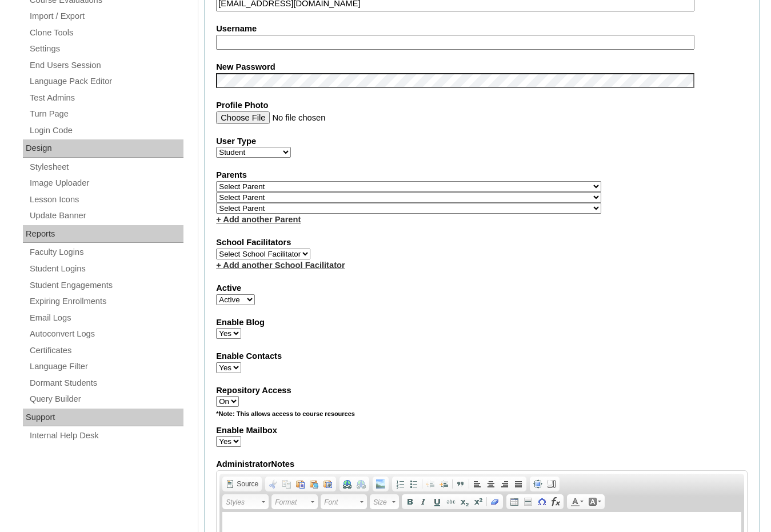
drag, startPoint x: 225, startPoint y: 297, endPoint x: 226, endPoint y: 304, distance: 6.4
click at [225, 297] on select "Active Inactive" at bounding box center [235, 299] width 39 height 11
select select "0"
click at [216, 294] on select "Active Inactive" at bounding box center [235, 299] width 39 height 11
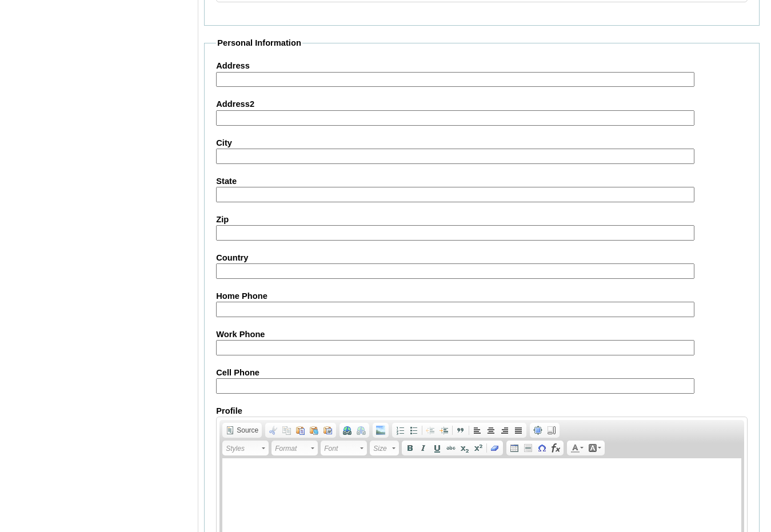
scroll to position [1221, 0]
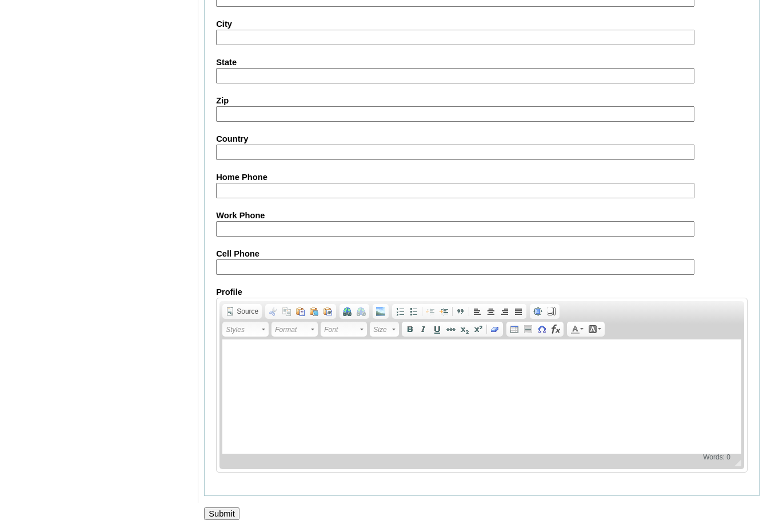
click at [230, 510] on input "Submit" at bounding box center [221, 514] width 35 height 13
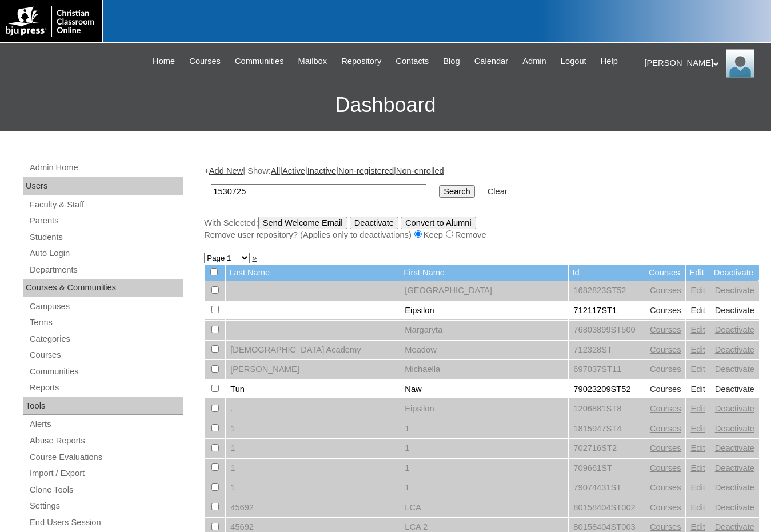
type input "1530725"
click at [439, 194] on input "Search" at bounding box center [456, 191] width 35 height 13
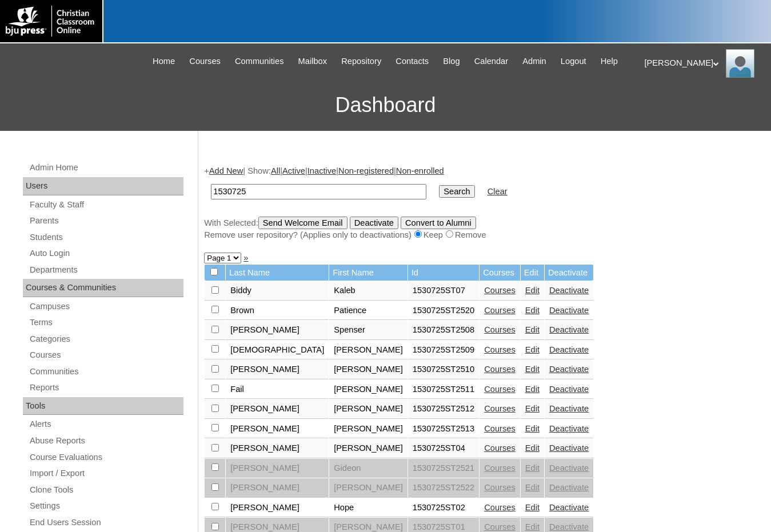
click at [484, 447] on link "Courses" at bounding box center [499, 448] width 31 height 9
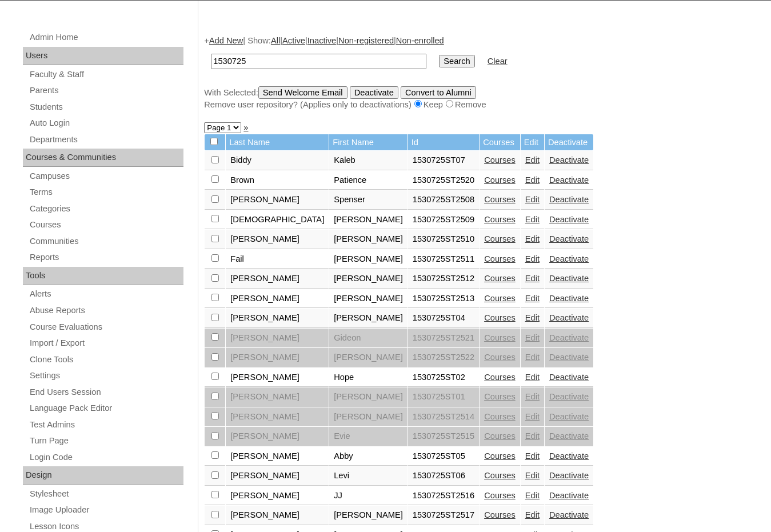
scroll to position [172, 0]
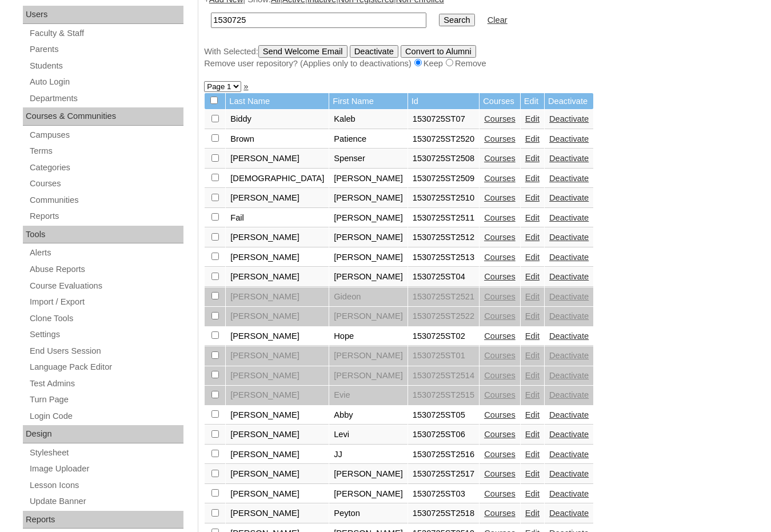
click at [484, 415] on link "Courses" at bounding box center [499, 415] width 31 height 9
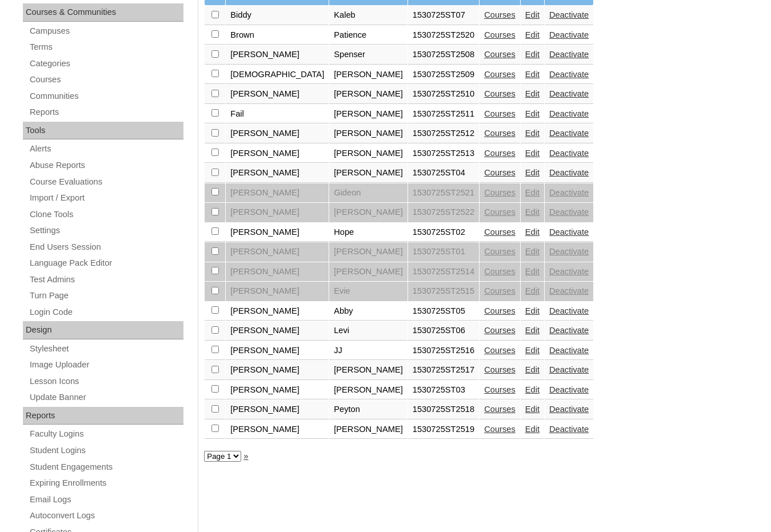
scroll to position [284, 0]
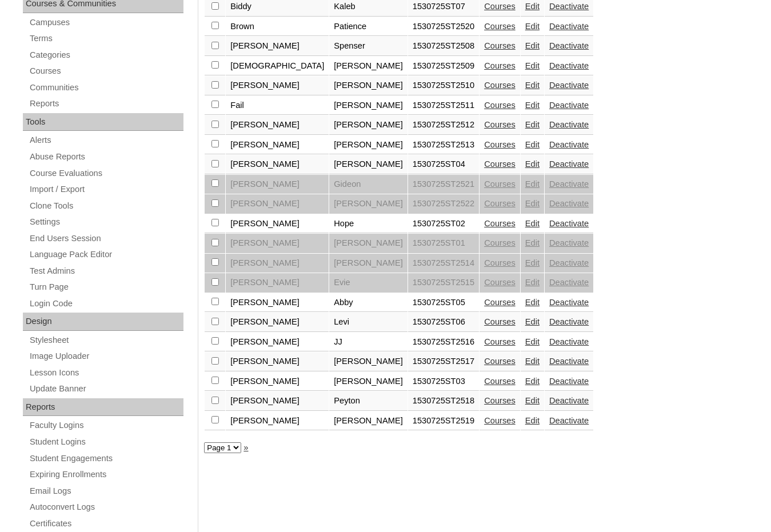
click at [484, 377] on link "Courses" at bounding box center [499, 381] width 31 height 9
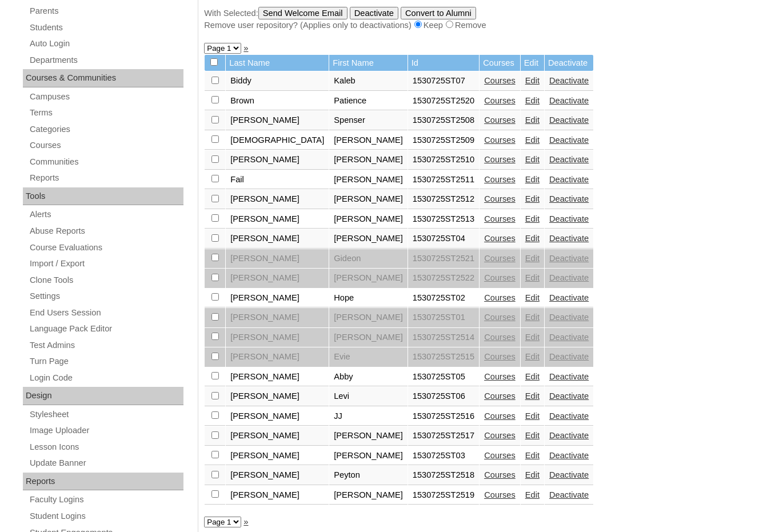
scroll to position [286, 0]
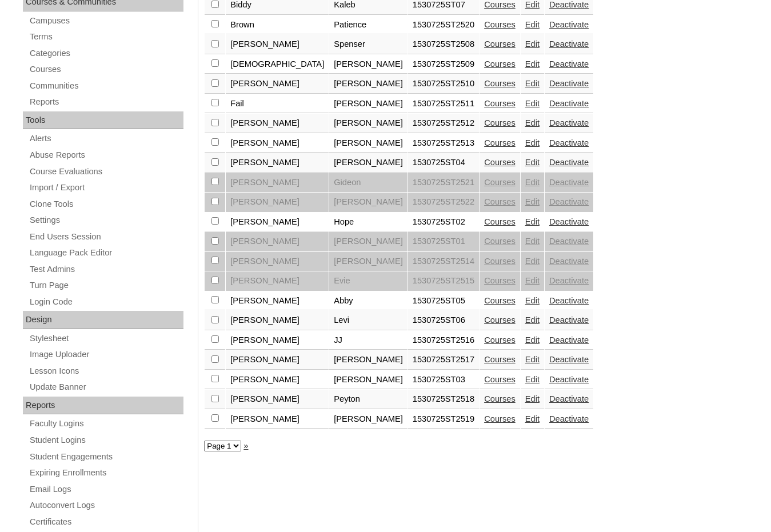
click at [484, 302] on link "Courses" at bounding box center [499, 300] width 31 height 9
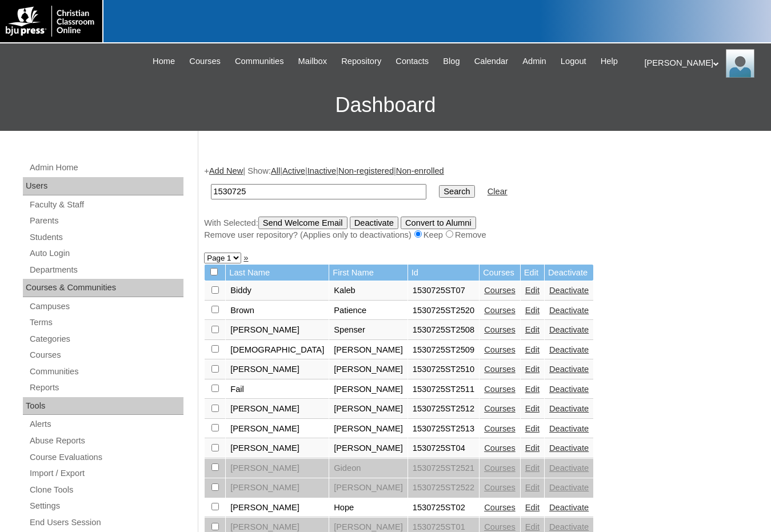
drag, startPoint x: 738, startPoint y: 296, endPoint x: 659, endPoint y: 319, distance: 82.3
click at [738, 296] on div "+ Add New | Show: All | Active | Inactive | Non-registered | Non-enrolled 15307…" at bounding box center [479, 537] width 562 height 766
click at [60, 239] on link "Students" at bounding box center [106, 237] width 155 height 14
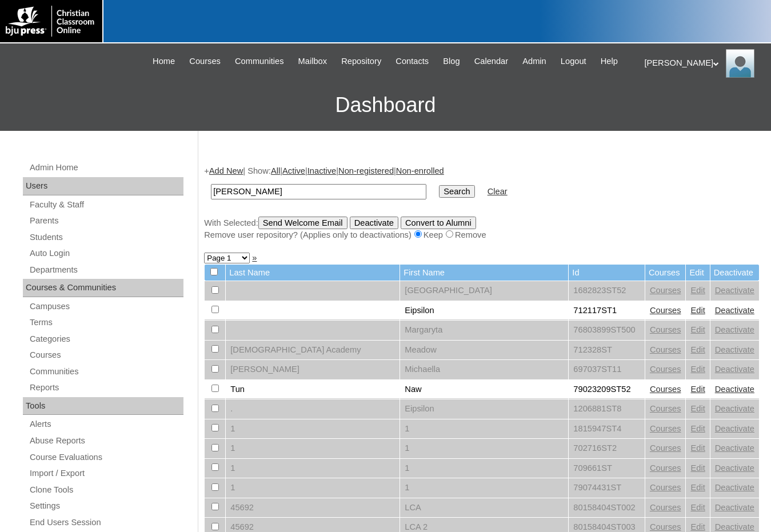
type input "[PERSON_NAME]"
click at [439, 185] on input "Search" at bounding box center [456, 191] width 35 height 13
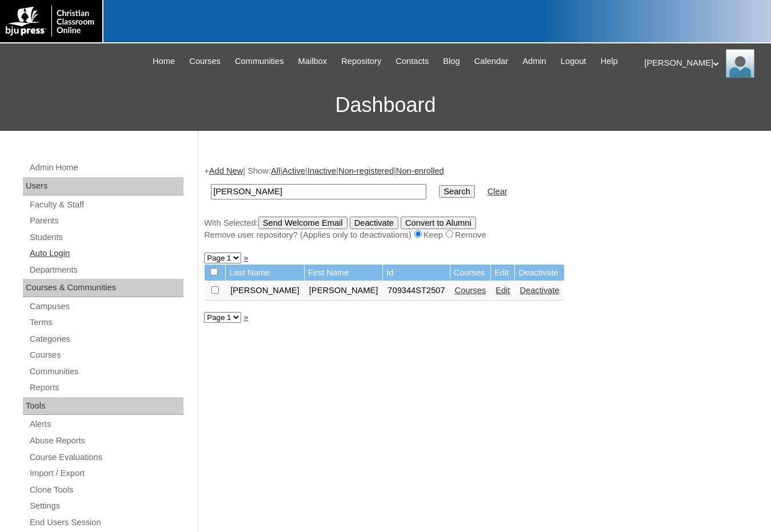
click at [70, 250] on link "Auto Login" at bounding box center [106, 253] width 155 height 14
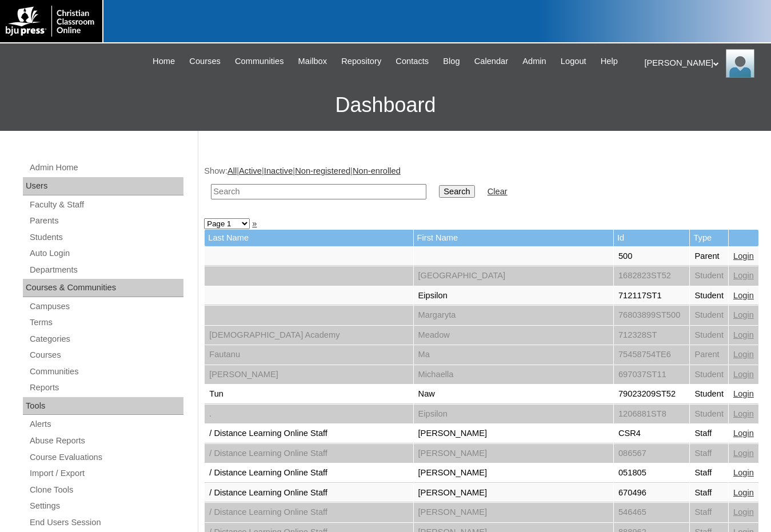
click at [228, 187] on input "text" at bounding box center [319, 191] width 216 height 15
type input "[PERSON_NAME]"
click at [439, 185] on input "Search" at bounding box center [456, 191] width 35 height 13
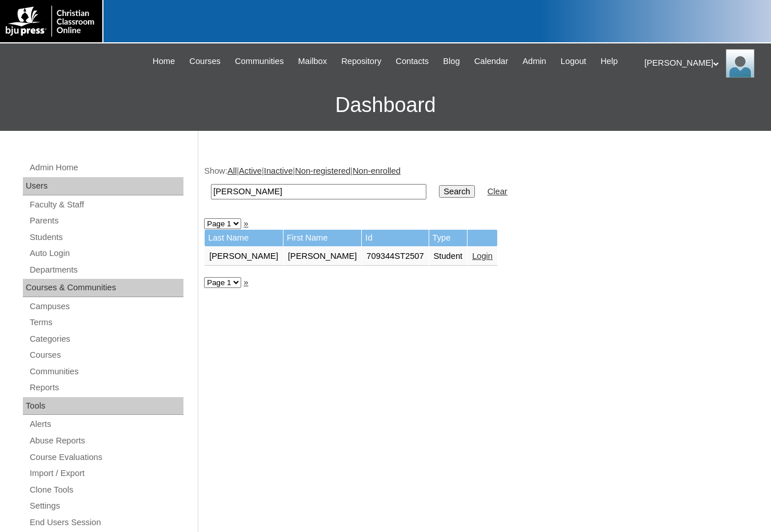
click at [472, 256] on link "Login" at bounding box center [482, 256] width 21 height 9
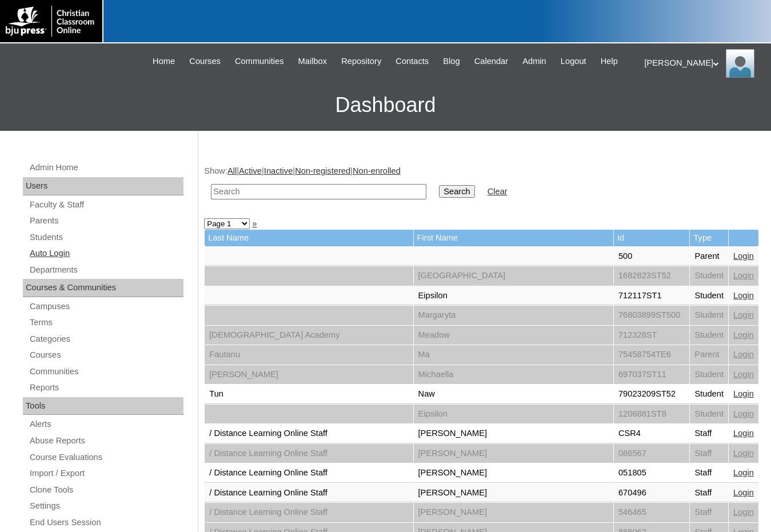
click at [56, 249] on link "Auto Login" at bounding box center [106, 253] width 155 height 14
click at [317, 192] on input "text" at bounding box center [319, 191] width 216 height 15
type input "warren"
click at [439, 185] on input "Search" at bounding box center [456, 191] width 35 height 13
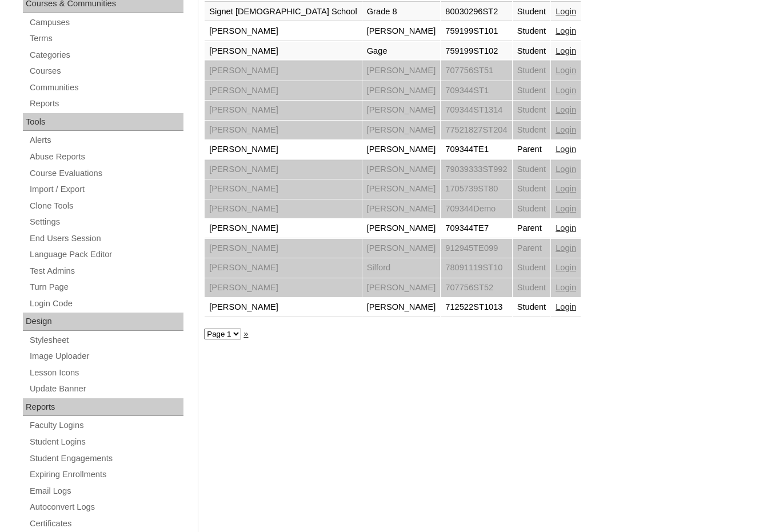
scroll to position [286, 0]
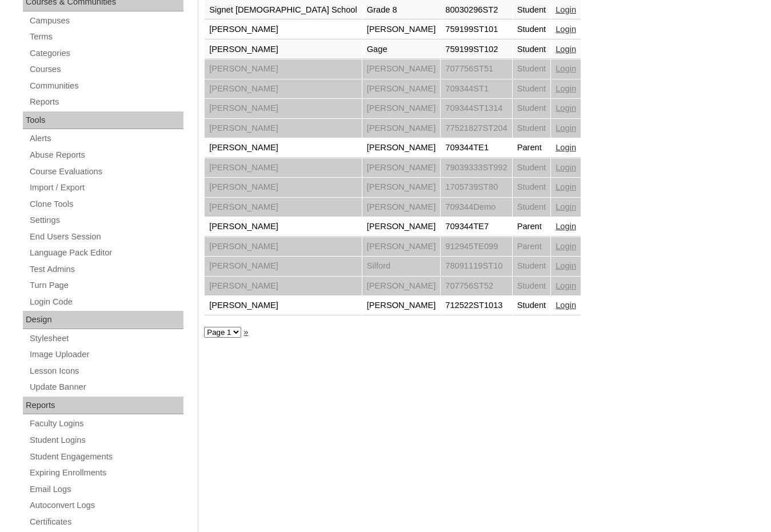
click at [556, 225] on link "Login" at bounding box center [566, 226] width 21 height 9
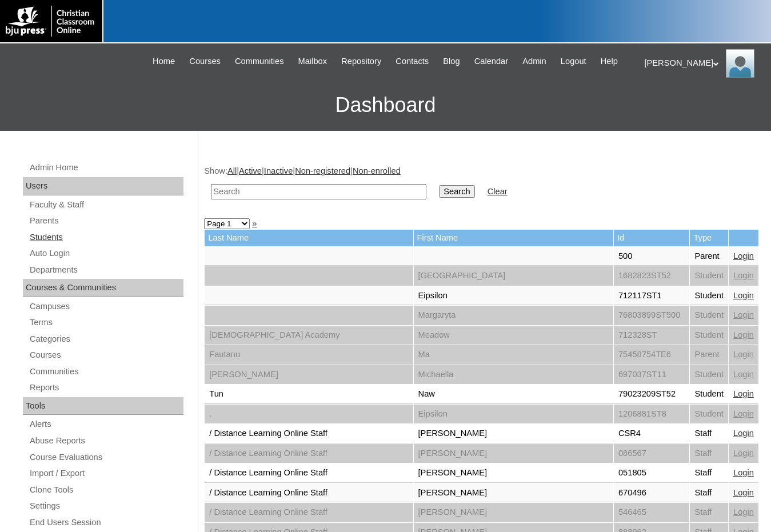
click at [55, 238] on link "Students" at bounding box center [106, 237] width 155 height 14
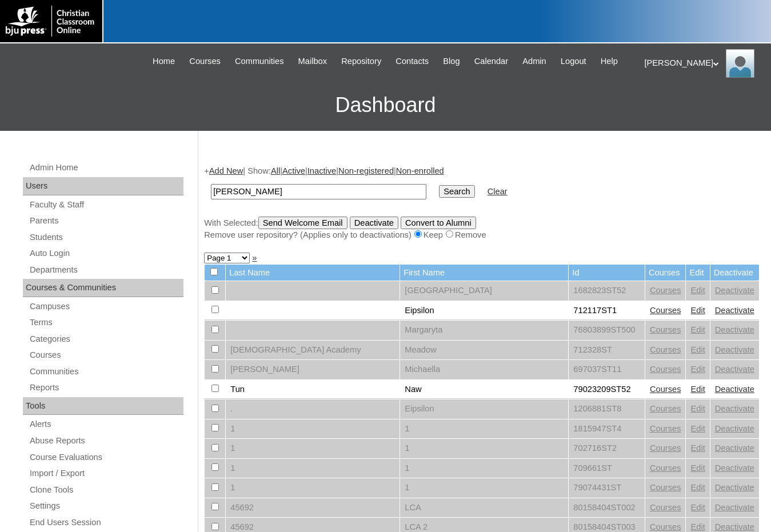
type input "[PERSON_NAME]"
click at [439, 185] on input "Search" at bounding box center [456, 191] width 35 height 13
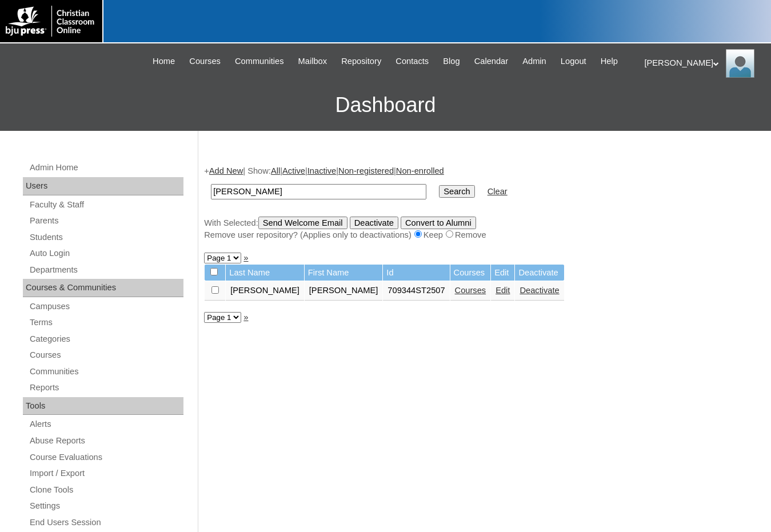
click at [496, 291] on link "Edit" at bounding box center [503, 290] width 14 height 9
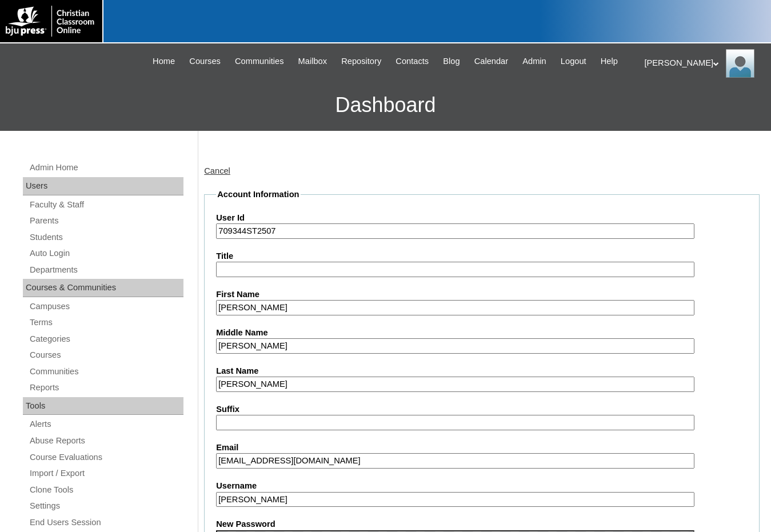
drag, startPoint x: 246, startPoint y: 231, endPoint x: 182, endPoint y: 229, distance: 64.1
click at [47, 218] on link "Parents" at bounding box center [106, 221] width 155 height 14
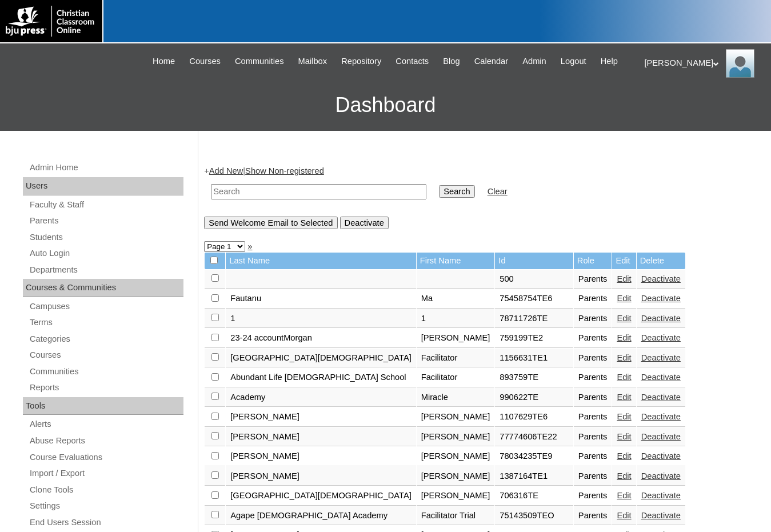
click at [281, 189] on input "text" at bounding box center [319, 191] width 216 height 15
paste input "709344"
type input "709344"
click at [439, 185] on input "Search" at bounding box center [456, 191] width 35 height 13
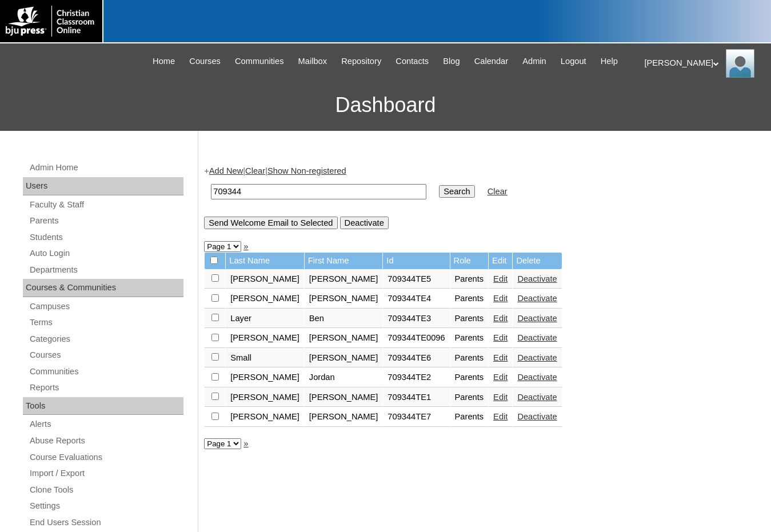
click at [493, 362] on link "Edit" at bounding box center [500, 357] width 14 height 9
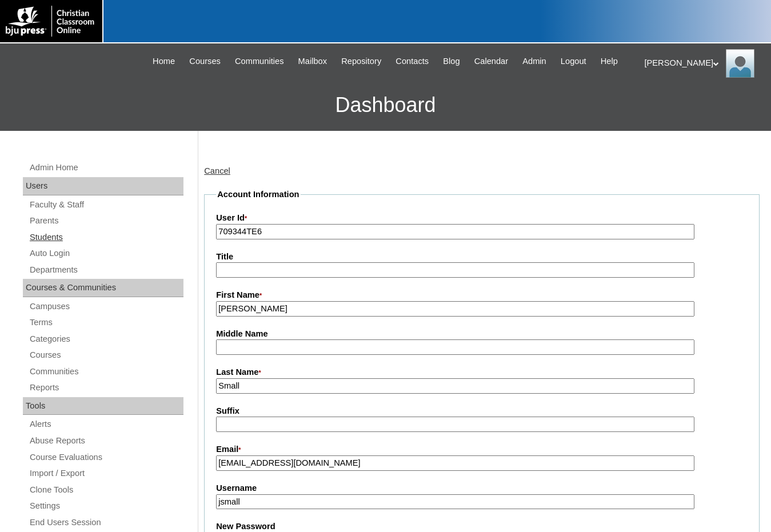
click at [41, 235] on link "Students" at bounding box center [106, 237] width 155 height 14
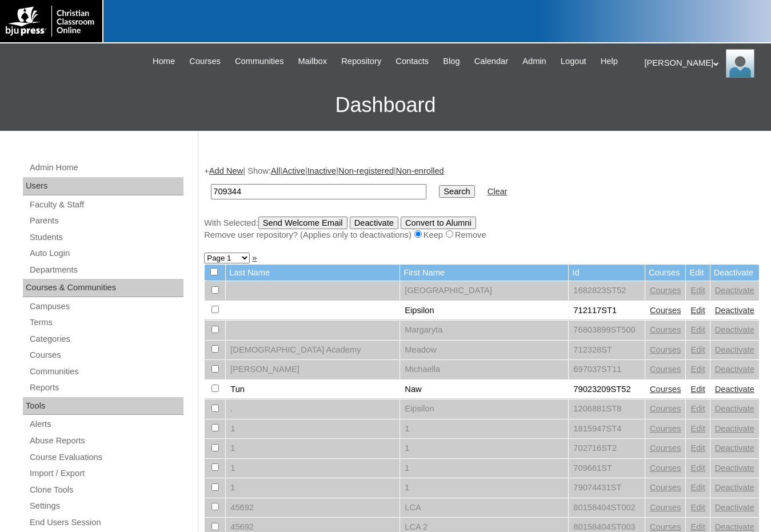
type input "709344"
click at [439, 192] on input "Search" at bounding box center [456, 191] width 35 height 13
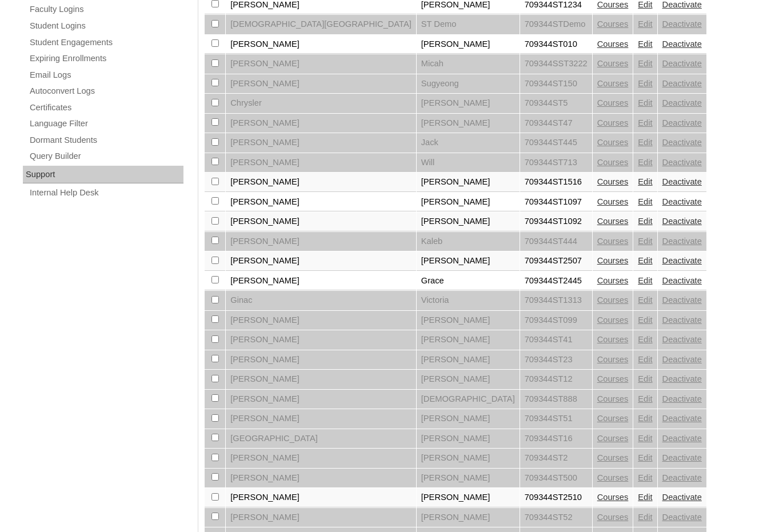
scroll to position [771, 0]
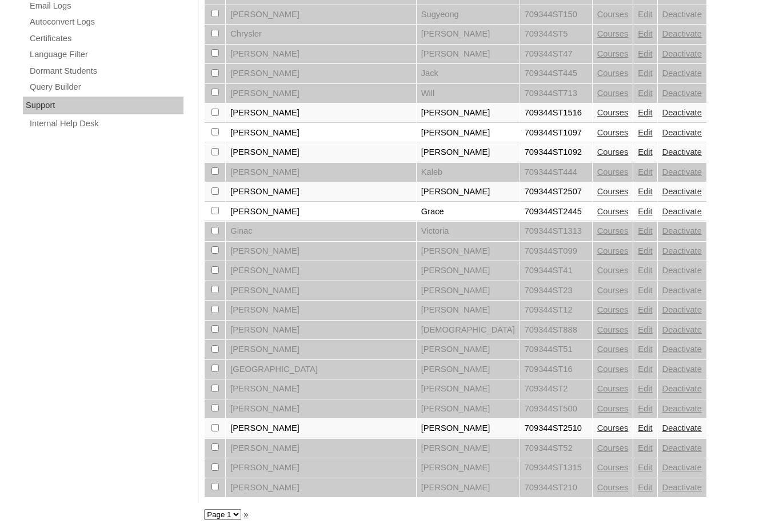
click at [221, 516] on select "Page 1 Page 2 Page 3" at bounding box center [222, 514] width 37 height 11
select select "admin_students.php?q=709344&submit=Search&page=3"
click at [204, 509] on select "Page 1 Page 2 Page 3" at bounding box center [222, 514] width 37 height 11
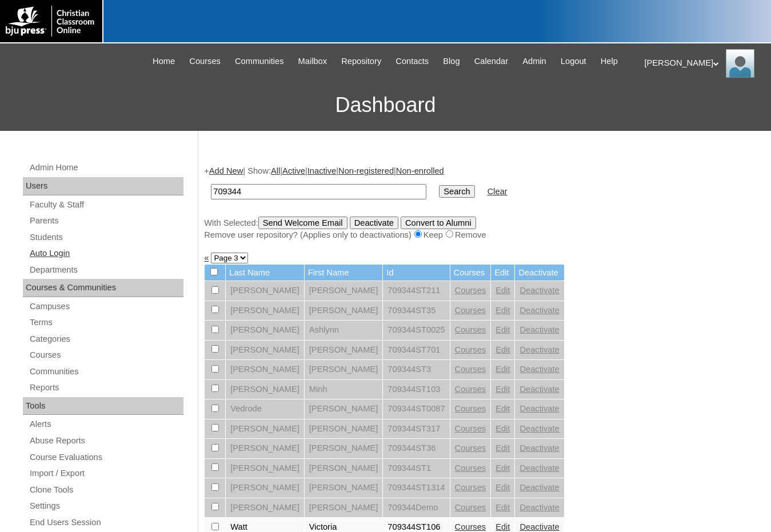
click at [56, 253] on link "Auto Login" at bounding box center [106, 253] width 155 height 14
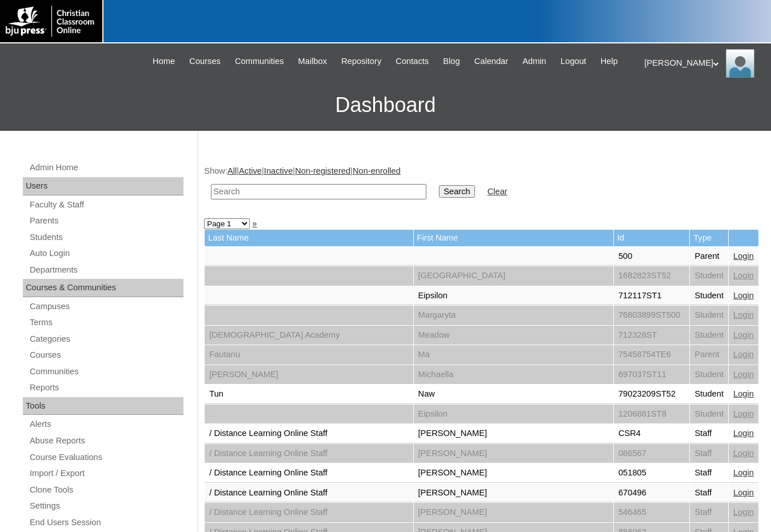
drag, startPoint x: 0, startPoint y: 0, endPoint x: 263, endPoint y: 186, distance: 322.4
click at [263, 186] on input "text" at bounding box center [319, 191] width 216 height 15
paste input "709344"
type input "709344"
click at [439, 185] on input "Search" at bounding box center [456, 191] width 35 height 13
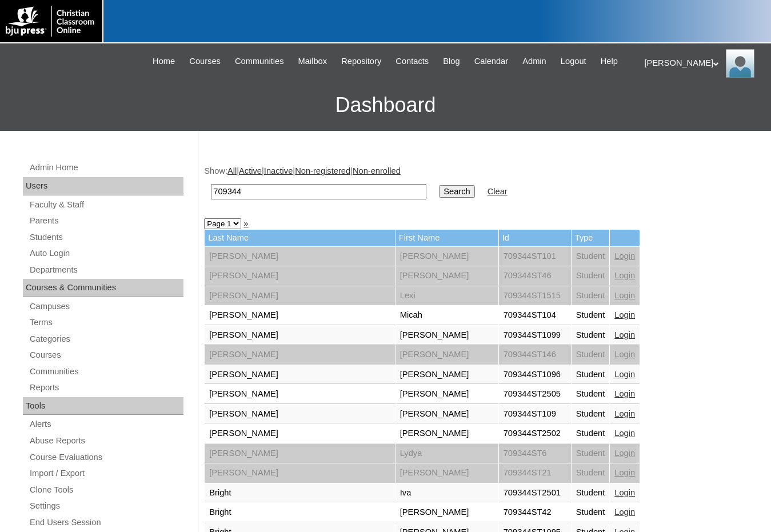
click at [233, 225] on select "Page 1 Page 2 Page 3" at bounding box center [222, 223] width 37 height 11
select select "admin_loginas.php?q=709344&submit=Search&page=3"
click at [204, 218] on select "Page 1 Page 2 Page 3" at bounding box center [222, 223] width 37 height 11
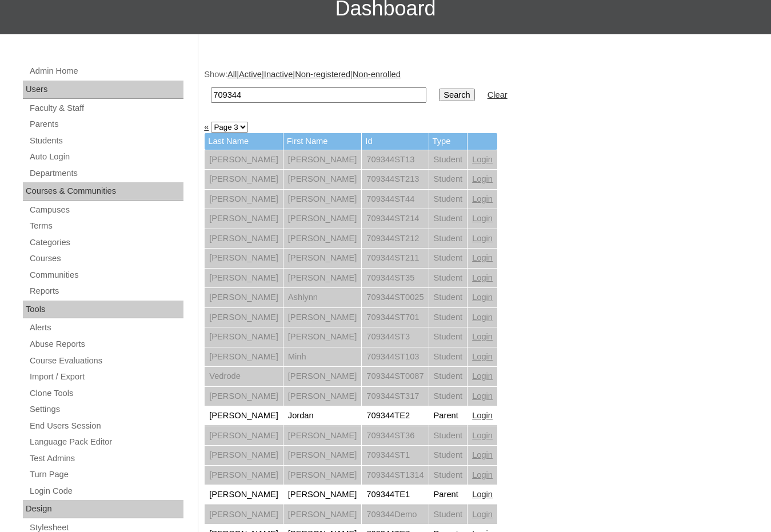
scroll to position [172, 0]
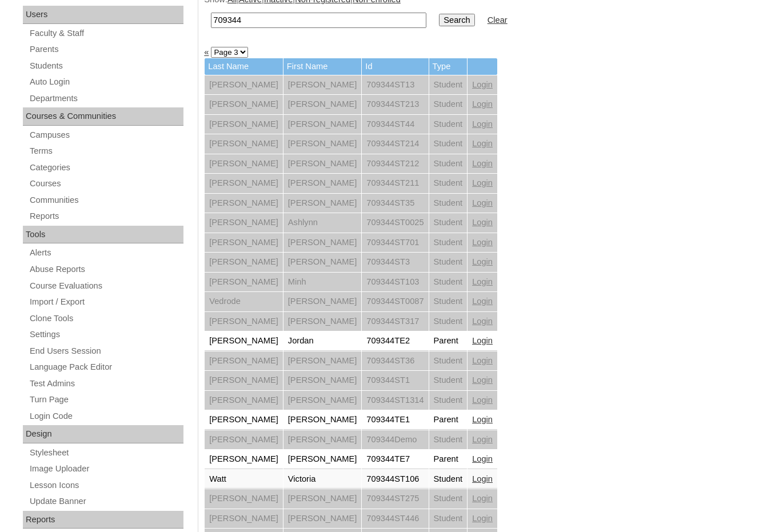
click at [206, 51] on link "«" at bounding box center [206, 51] width 5 height 9
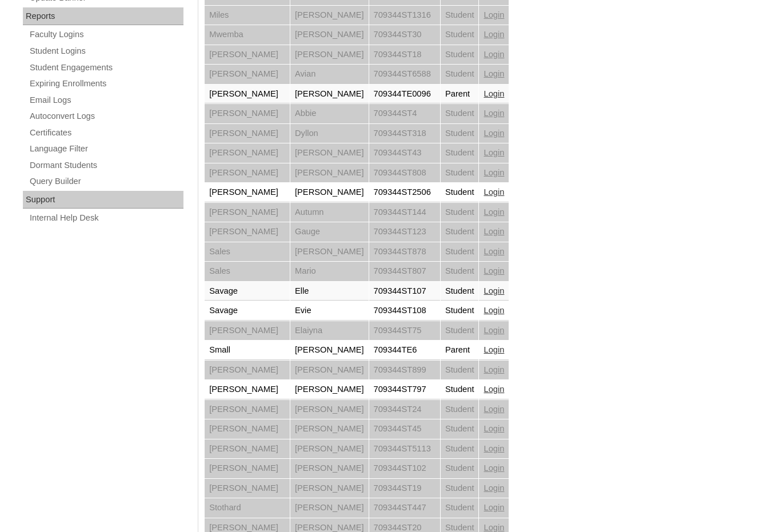
scroll to position [735, 0]
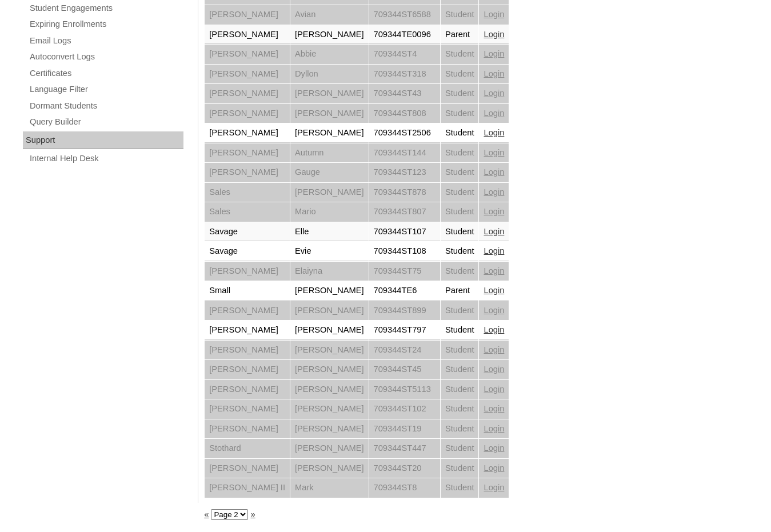
click at [484, 290] on link "Login" at bounding box center [494, 290] width 21 height 9
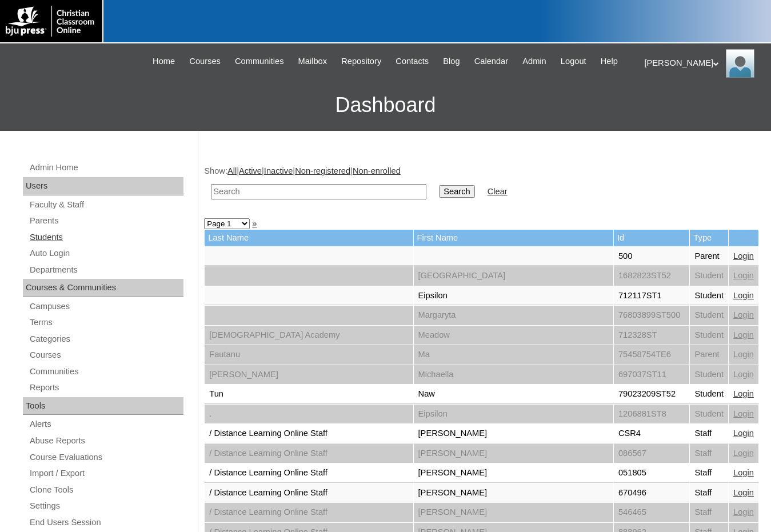
click at [51, 238] on link "Students" at bounding box center [106, 237] width 155 height 14
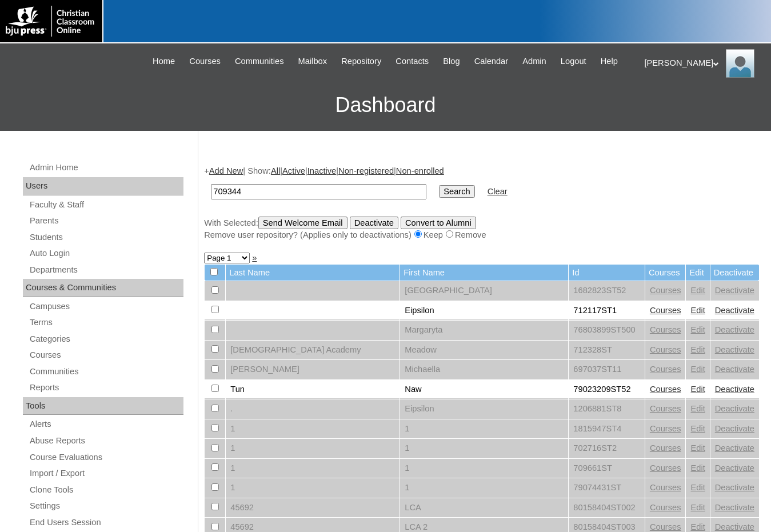
type input "709344"
click at [439, 185] on input "Search" at bounding box center [456, 191] width 35 height 13
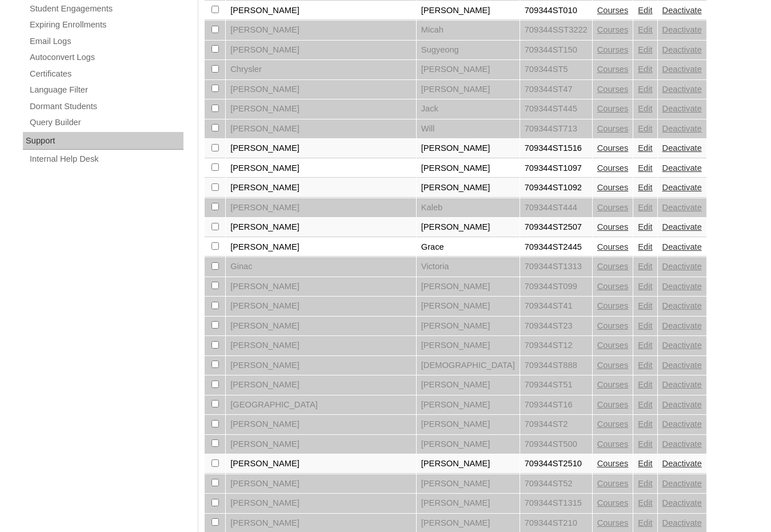
scroll to position [714, 0]
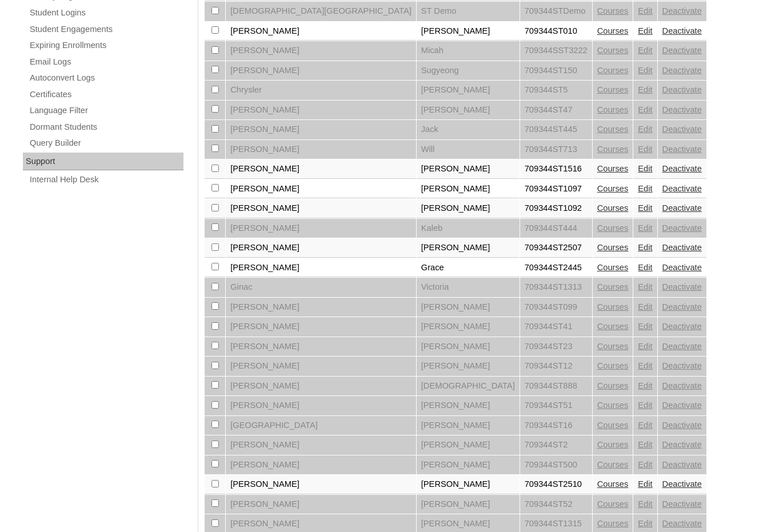
click at [598, 188] on link "Courses" at bounding box center [613, 188] width 31 height 9
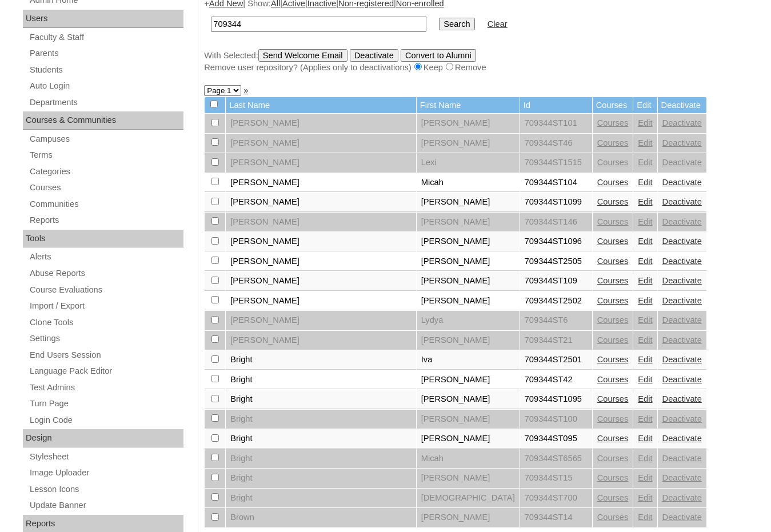
scroll to position [172, 0]
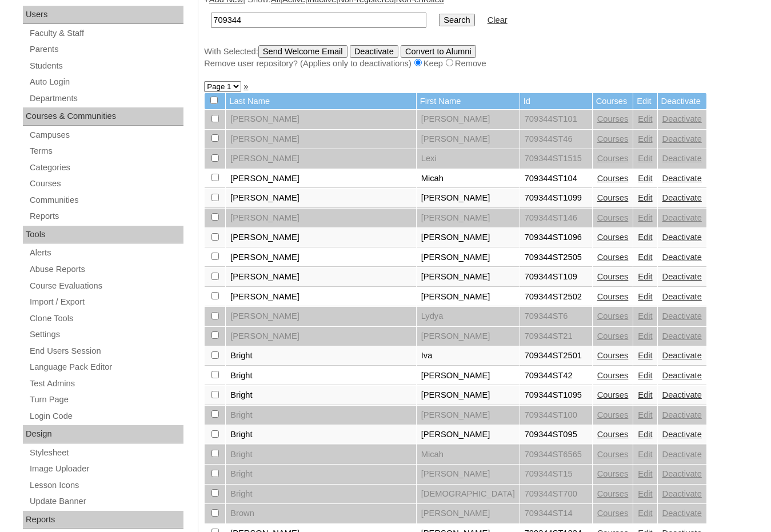
click at [598, 181] on link "Courses" at bounding box center [613, 178] width 31 height 9
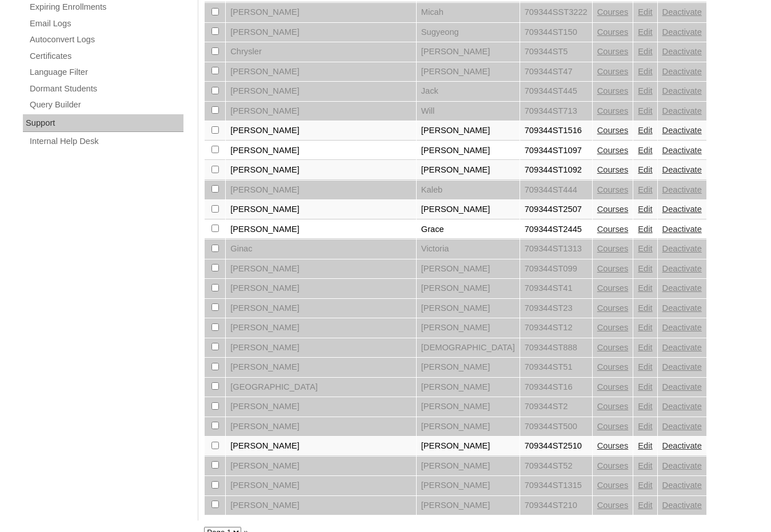
scroll to position [771, 0]
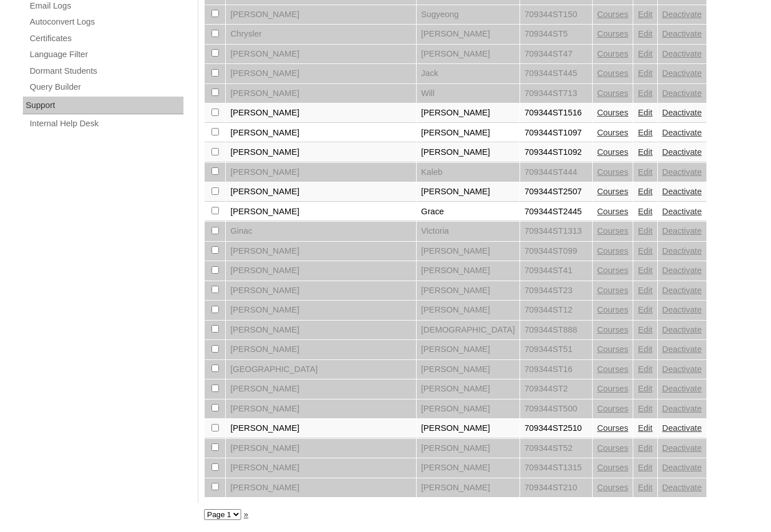
click at [223, 514] on select "Page 1 Page 2 Page 3" at bounding box center [222, 514] width 37 height 11
select select "admin_students.php?q=709344&submit=Search&page=2"
click at [204, 509] on select "Page 1 Page 2 Page 3" at bounding box center [222, 514] width 37 height 11
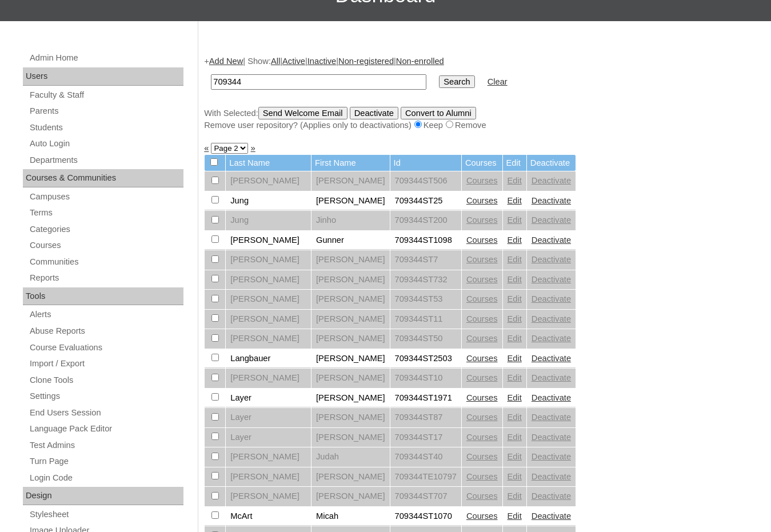
scroll to position [57, 0]
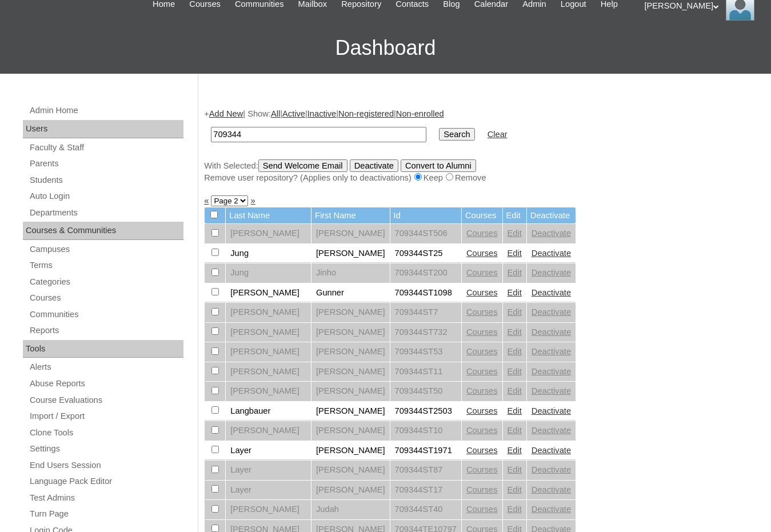
click at [229, 112] on link "Add New" at bounding box center [226, 113] width 34 height 9
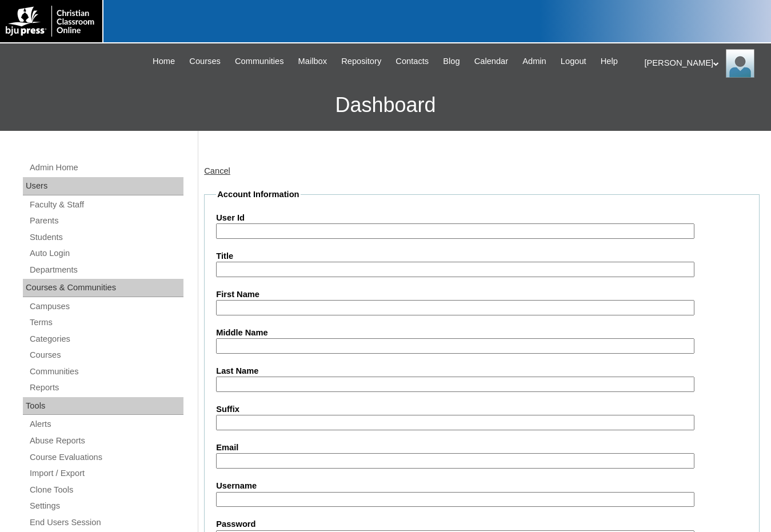
click at [254, 238] on input "User Id" at bounding box center [455, 231] width 479 height 15
paste input "709344"
click at [281, 231] on input "709344ST119" at bounding box center [455, 231] width 479 height 15
type input "709344ST110"
type input "Jean"
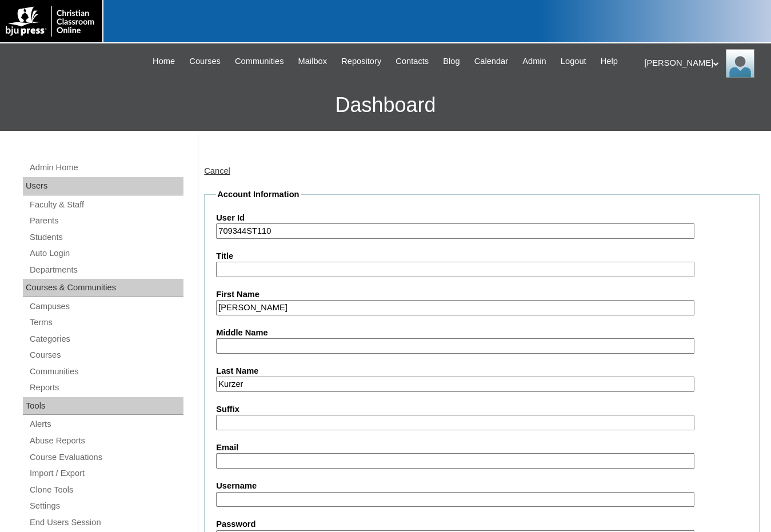
type input "Kurzer"
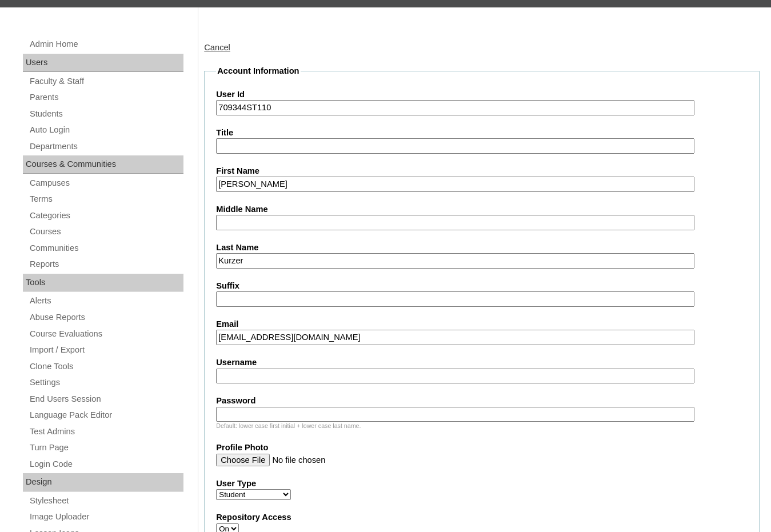
scroll to position [343, 0]
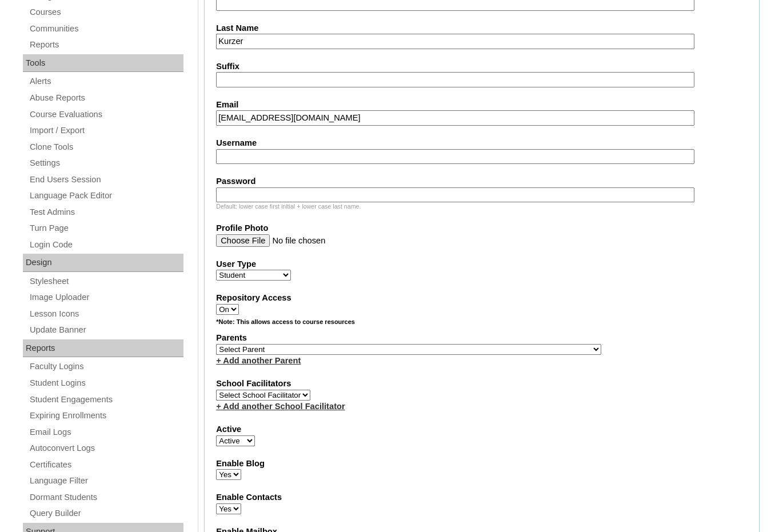
type input "jeankurzer@cbamidland.org"
click at [469, 349] on select "Select Parent , Fautanu, Ma 1, 1 23-24 accountMorgan, Jason 6th Street Mennonit…" at bounding box center [408, 349] width 385 height 11
select select "35920"
click at [485, 347] on div "Parents Select Parent , Fautanu, Ma 1, 1 23-24 accountMorgan, Jason 6th Street …" at bounding box center [482, 349] width 532 height 34
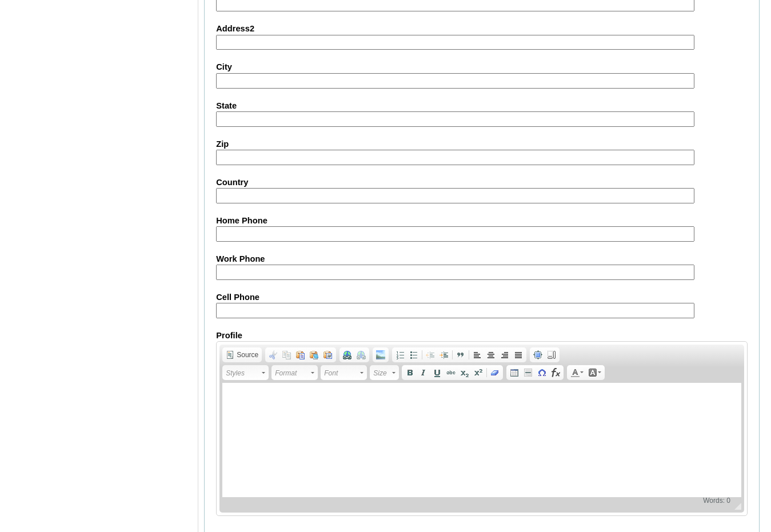
scroll to position [1208, 0]
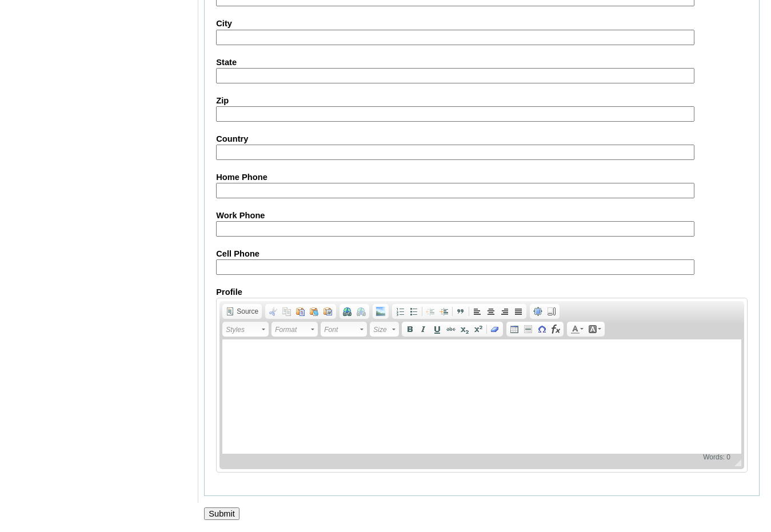
click at [221, 515] on input "Submit" at bounding box center [221, 514] width 35 height 13
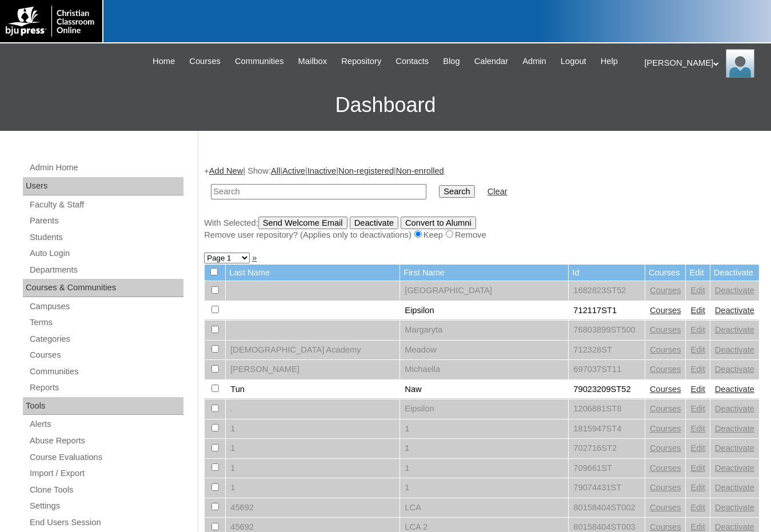
click at [660, 213] on div "+ Add New | Show: All | Active | Inactive | Non-registered | Non-enrolled Searc…" at bounding box center [482, 202] width 556 height 75
click at [327, 194] on input "text" at bounding box center [319, 191] width 216 height 15
paste input "709529"
type input "709529"
click at [439, 185] on input "Search" at bounding box center [456, 191] width 35 height 13
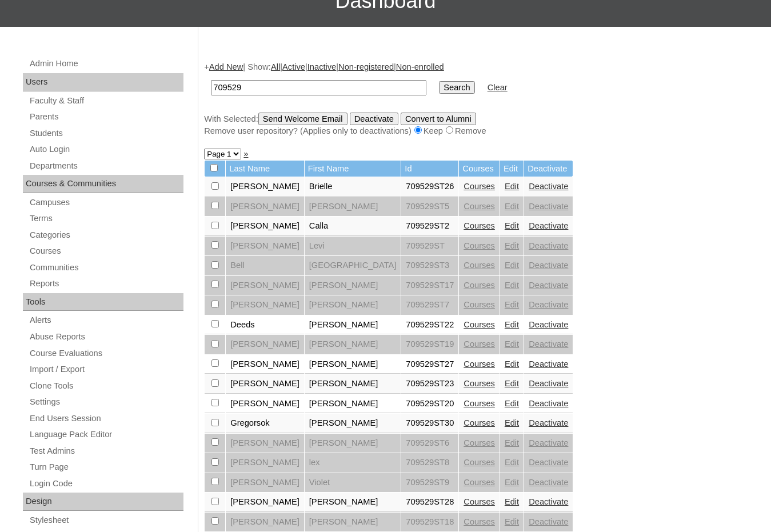
scroll to position [114, 0]
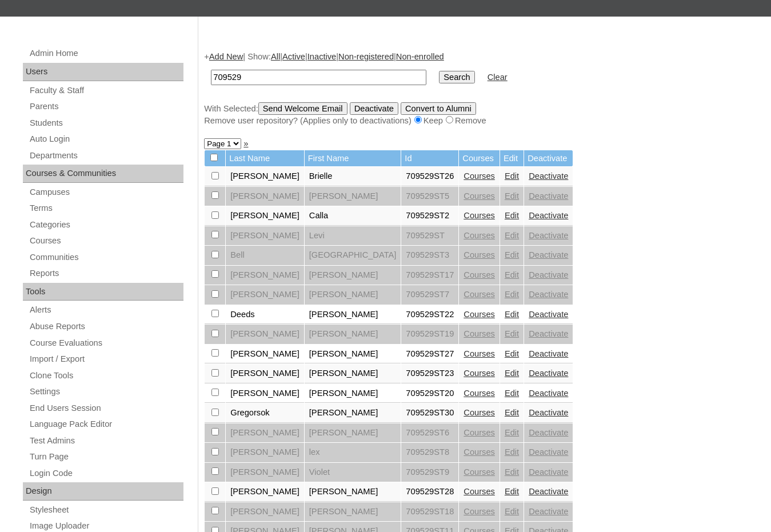
click at [464, 413] on link "Courses" at bounding box center [479, 412] width 31 height 9
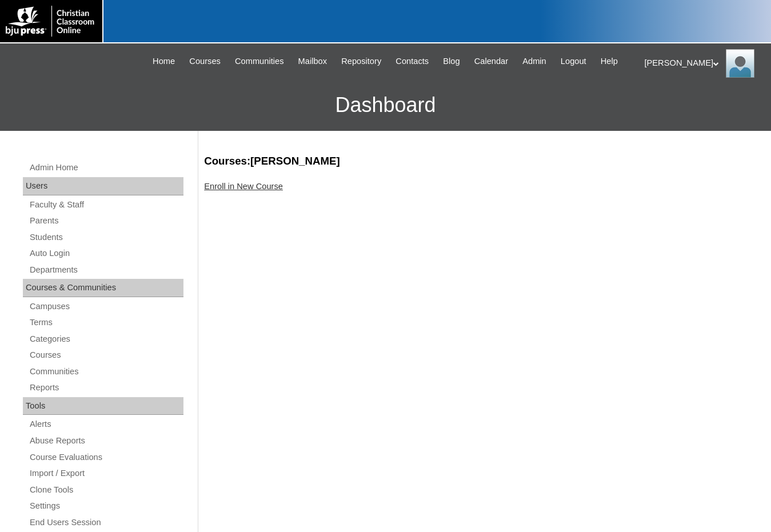
click at [269, 185] on link "Enroll in New Course" at bounding box center [243, 186] width 79 height 9
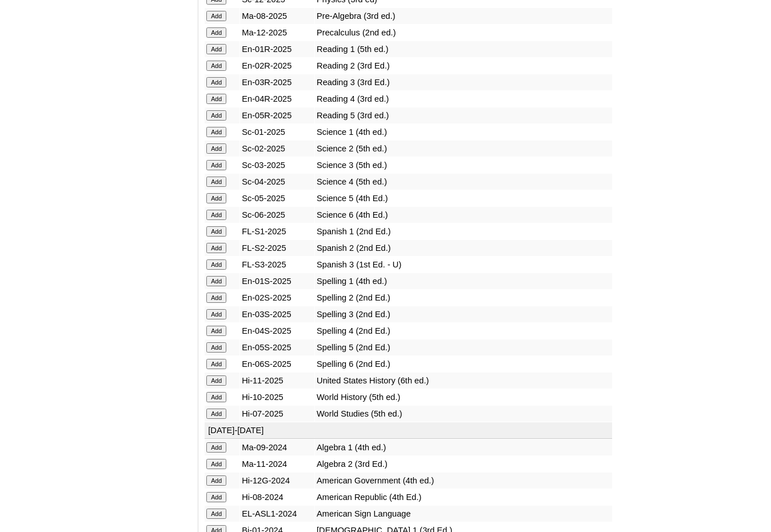
scroll to position [1372, 0]
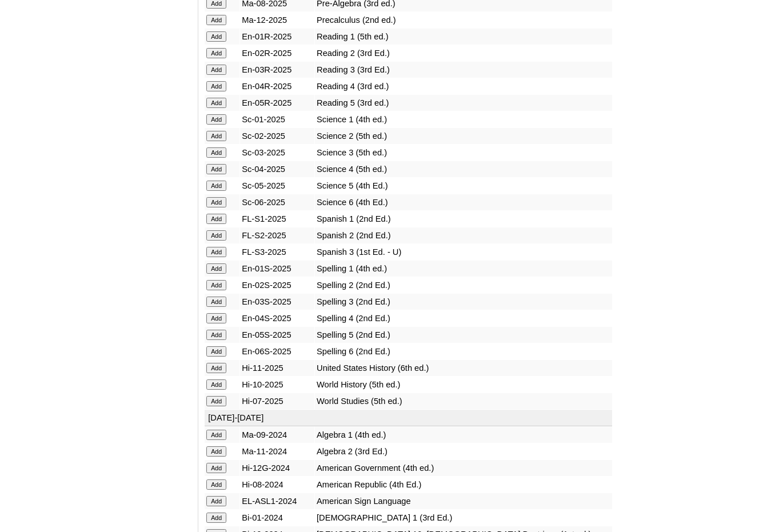
click at [222, 252] on input "Add" at bounding box center [216, 252] width 20 height 10
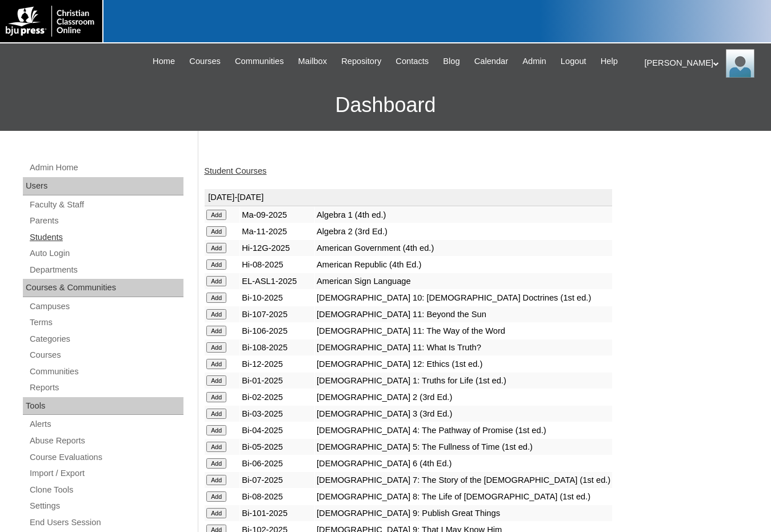
click at [70, 238] on link "Students" at bounding box center [106, 237] width 155 height 14
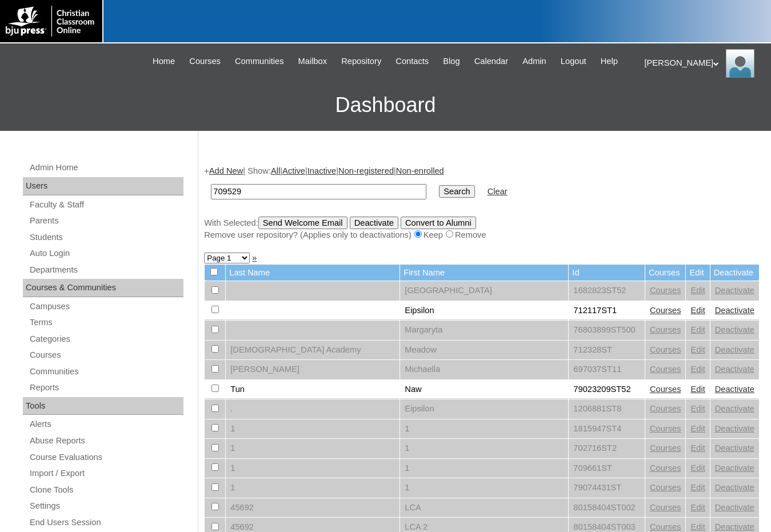
type input "709529"
click at [439, 185] on input "Search" at bounding box center [456, 191] width 35 height 13
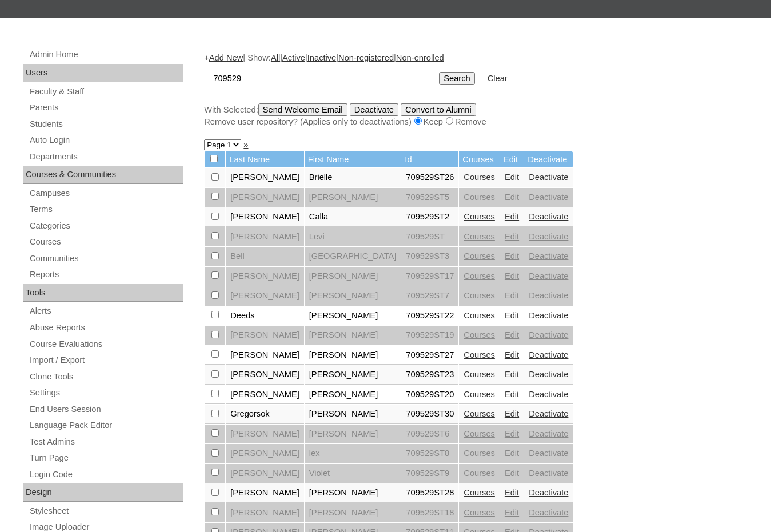
scroll to position [114, 0]
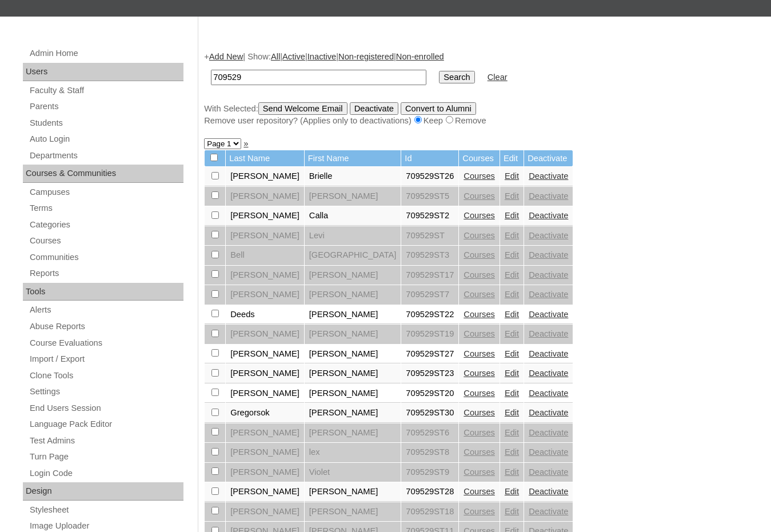
click at [216, 415] on input "checkbox" at bounding box center [215, 412] width 7 height 7
checkbox input "true"
click at [320, 112] on input "Send Welcome Email" at bounding box center [302, 108] width 89 height 13
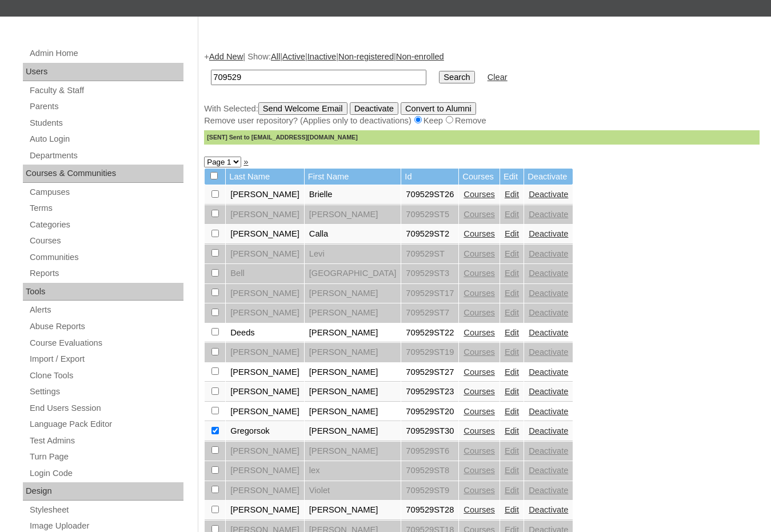
click at [582, 391] on div "+ Add New | Show: All | Active | Inactive | Non-registered | Non-enrolled 70952…" at bounding box center [479, 422] width 562 height 766
